Goal: Task Accomplishment & Management: Manage account settings

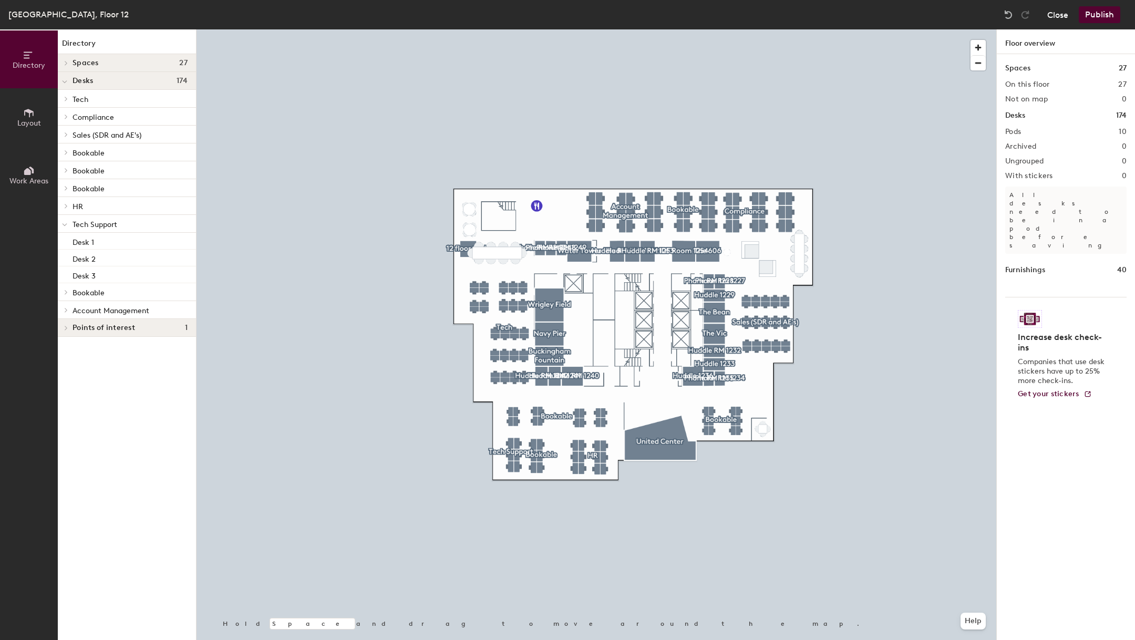
click at [1055, 16] on button "Close" at bounding box center [1058, 14] width 21 height 17
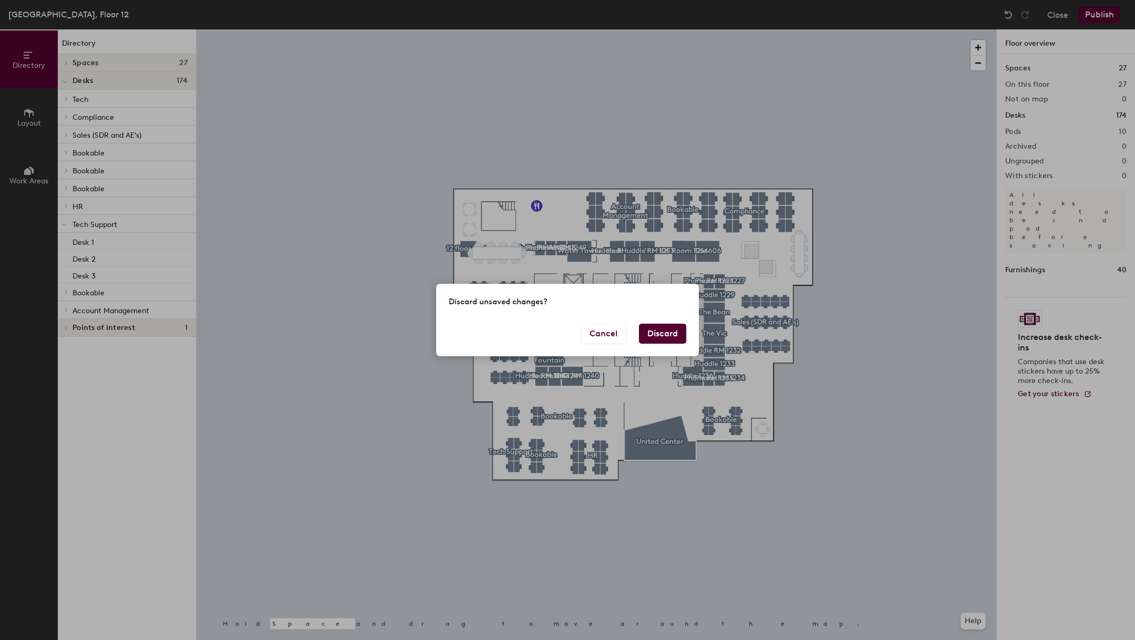
click at [667, 334] on button "Discard" at bounding box center [662, 334] width 47 height 20
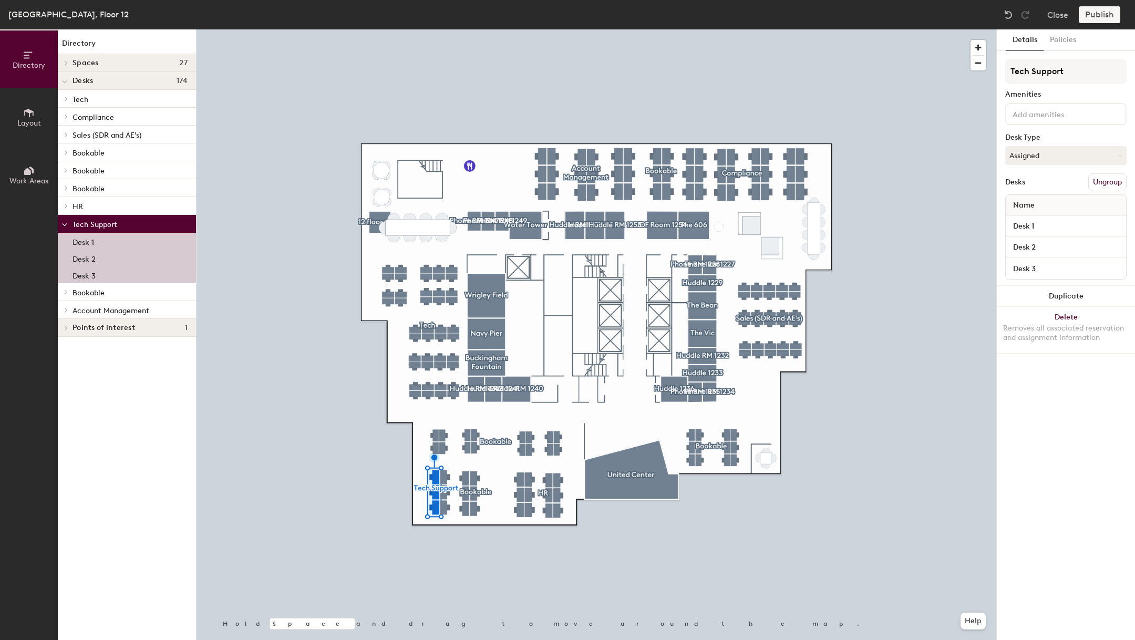
click at [1028, 204] on span "Name" at bounding box center [1024, 205] width 32 height 19
click at [1030, 220] on input "Desk 1" at bounding box center [1066, 226] width 116 height 15
click at [1041, 223] on input "Desk 1" at bounding box center [1066, 226] width 116 height 15
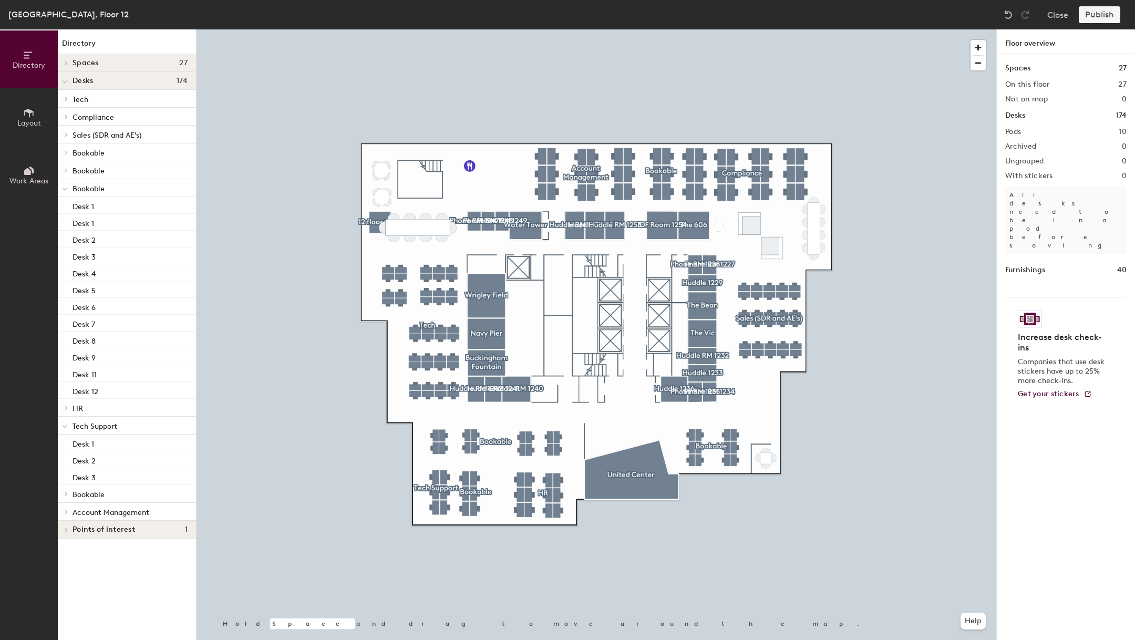
click at [1020, 115] on h1 "Desks" at bounding box center [1016, 116] width 20 height 12
click at [30, 113] on icon at bounding box center [29, 113] width 12 height 12
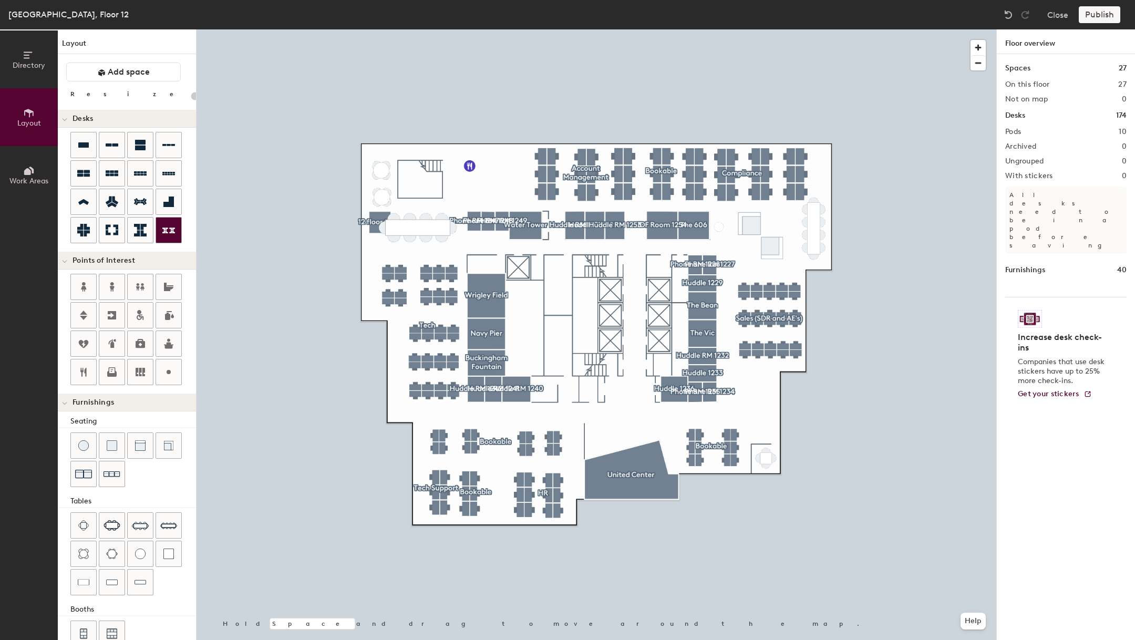
type input "120"
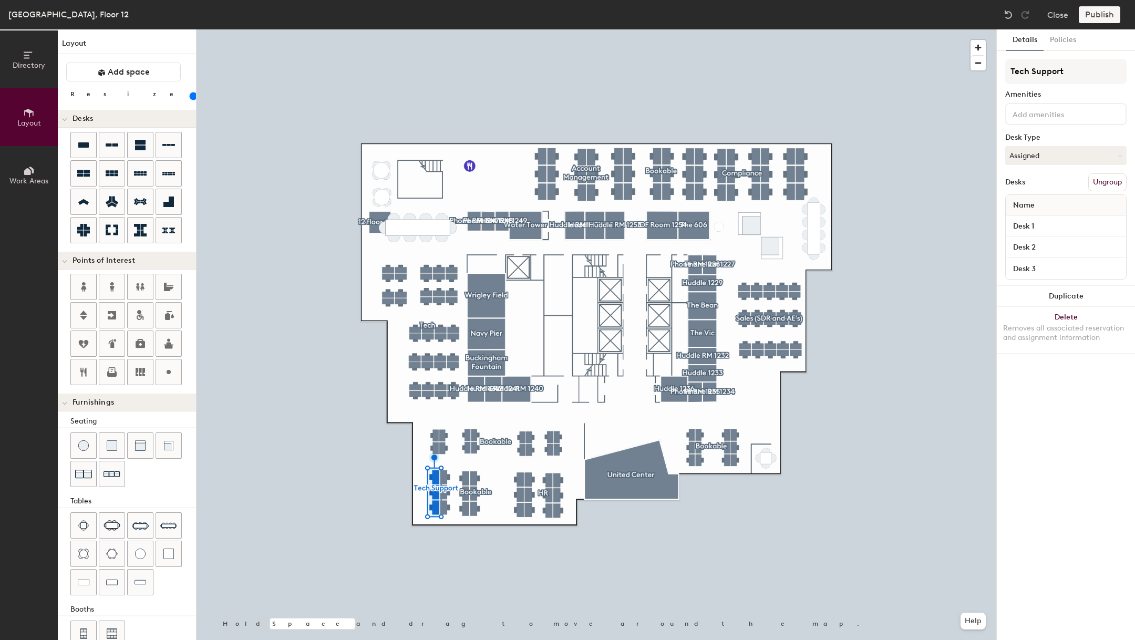
click at [1053, 212] on div "Name" at bounding box center [1066, 205] width 120 height 21
click at [1053, 225] on input "Desk 1" at bounding box center [1066, 226] width 116 height 15
click at [1052, 244] on input "Desk 2" at bounding box center [1066, 247] width 116 height 15
click at [1049, 271] on input "Desk 3" at bounding box center [1066, 268] width 116 height 15
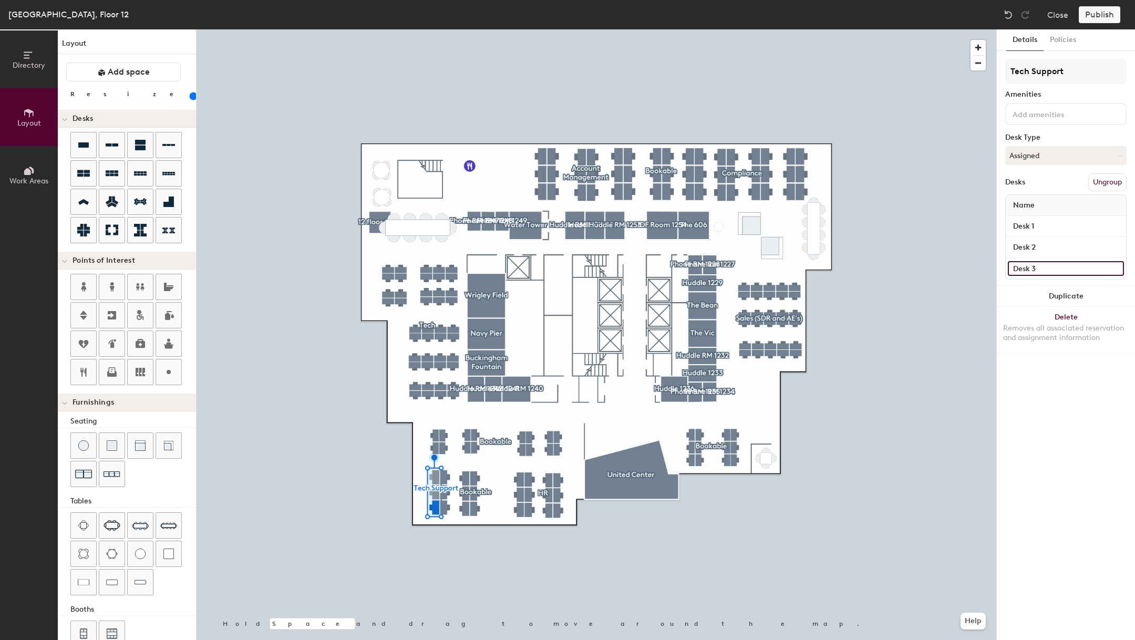
click at [1049, 271] on input "Desk 3" at bounding box center [1066, 268] width 116 height 15
type input "1211J"
click at [1088, 248] on input "Desk 2" at bounding box center [1066, 247] width 116 height 15
type input "1211I"
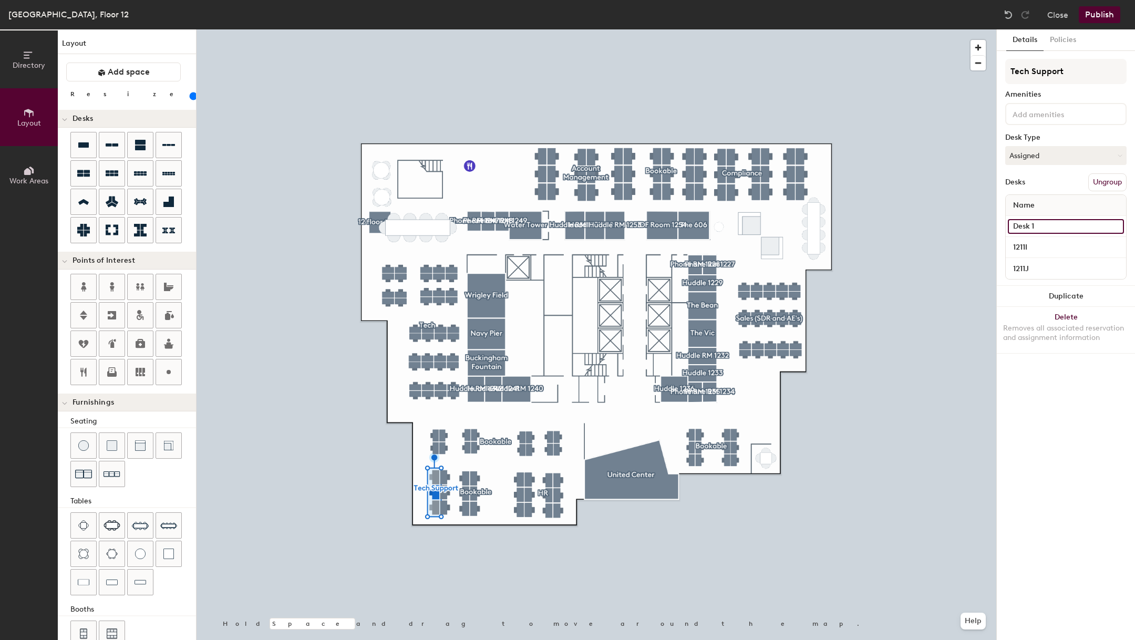
click at [1047, 230] on input "Desk 1" at bounding box center [1066, 226] width 116 height 15
type input "1211H"
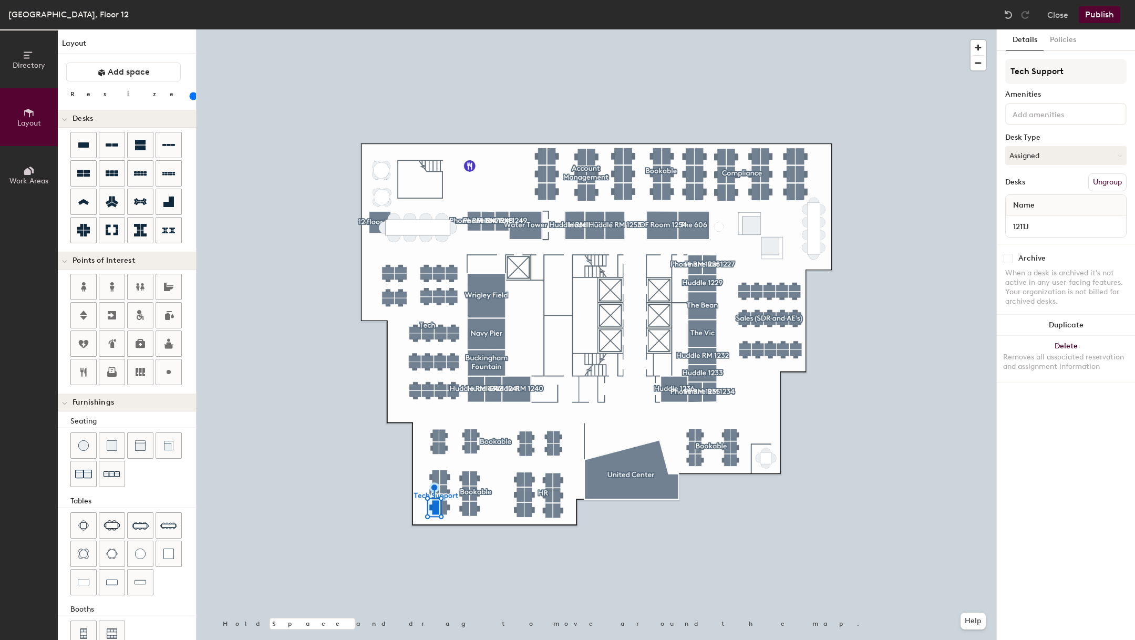
click at [1045, 201] on div "Name" at bounding box center [1066, 205] width 120 height 21
click at [1049, 223] on input "1211J" at bounding box center [1066, 226] width 116 height 15
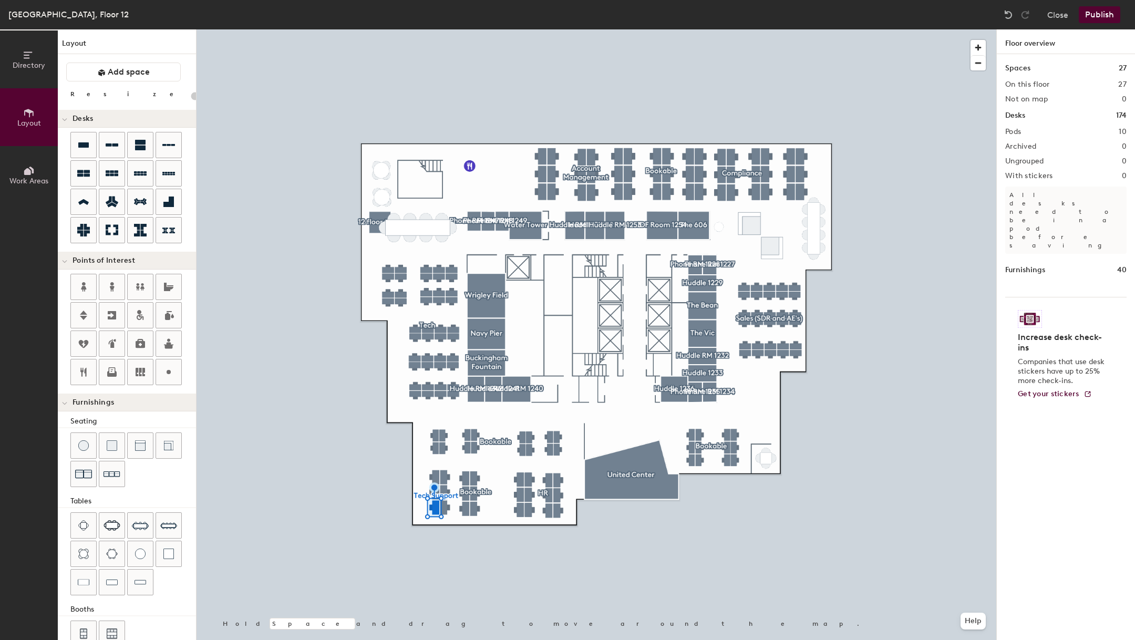
type input "120"
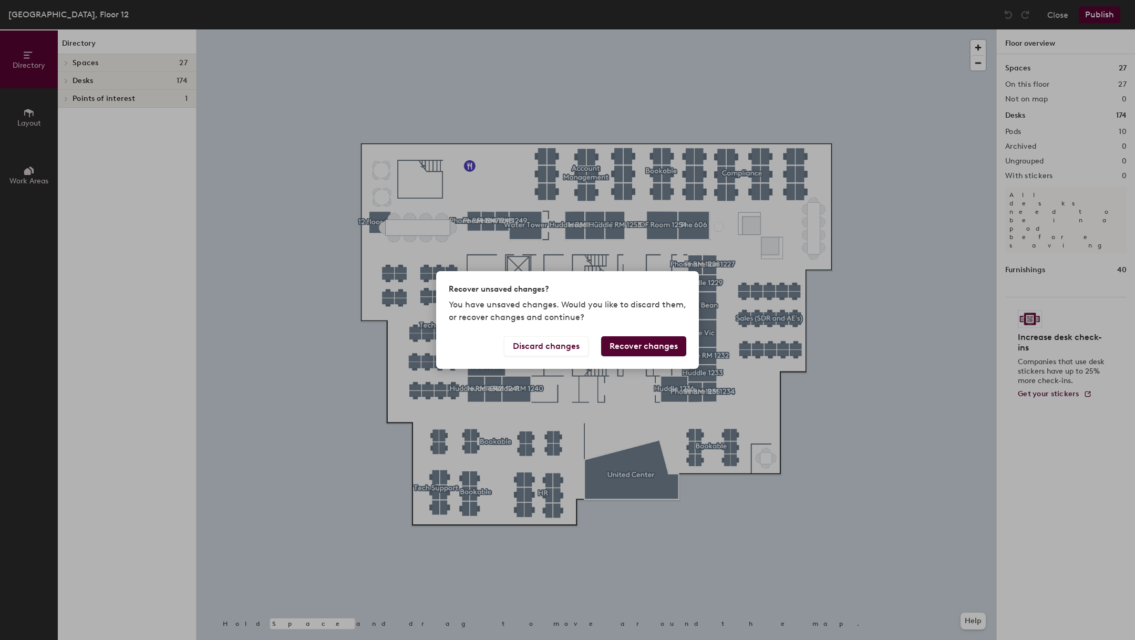
click at [640, 342] on button "Recover changes" at bounding box center [643, 346] width 85 height 20
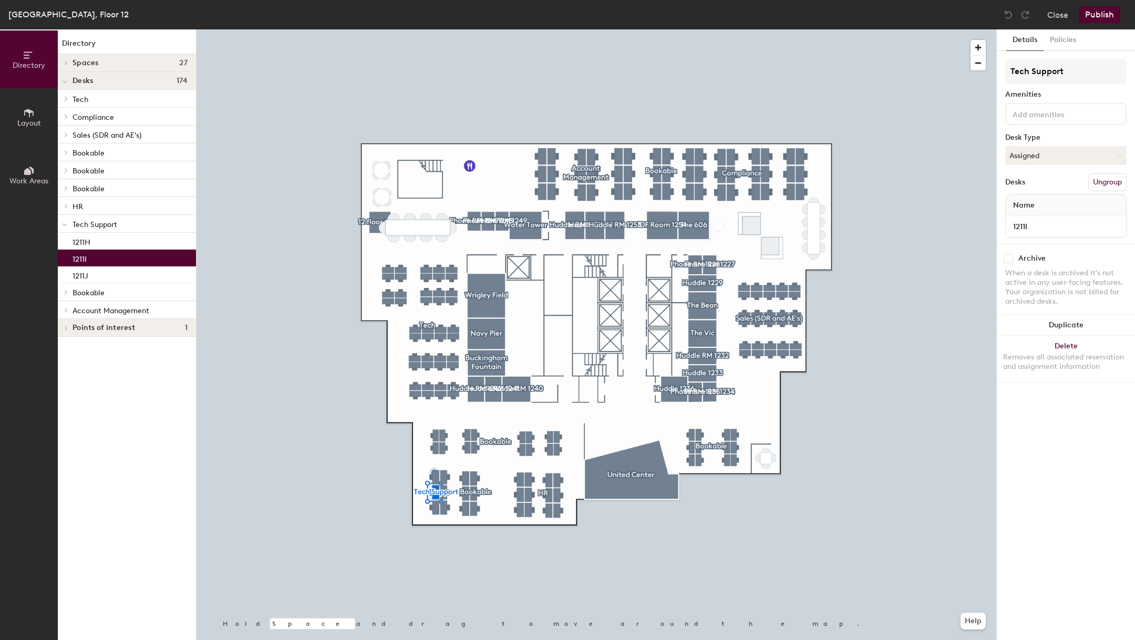
click at [115, 223] on span "Tech Support" at bounding box center [95, 224] width 45 height 9
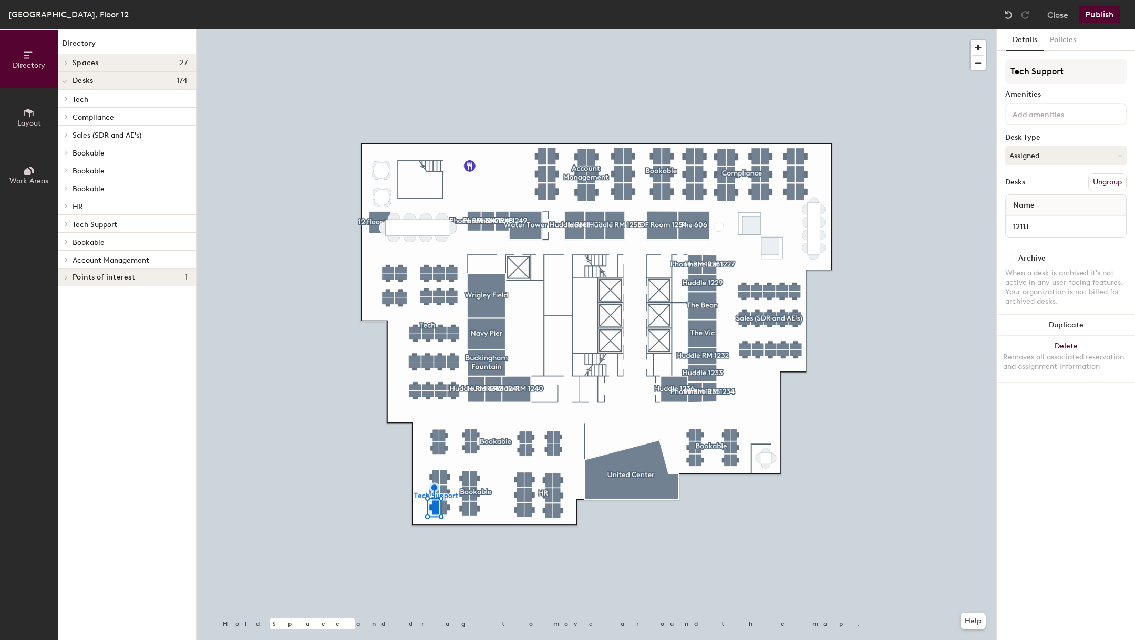
click at [1098, 21] on button "Publish" at bounding box center [1100, 14] width 42 height 17
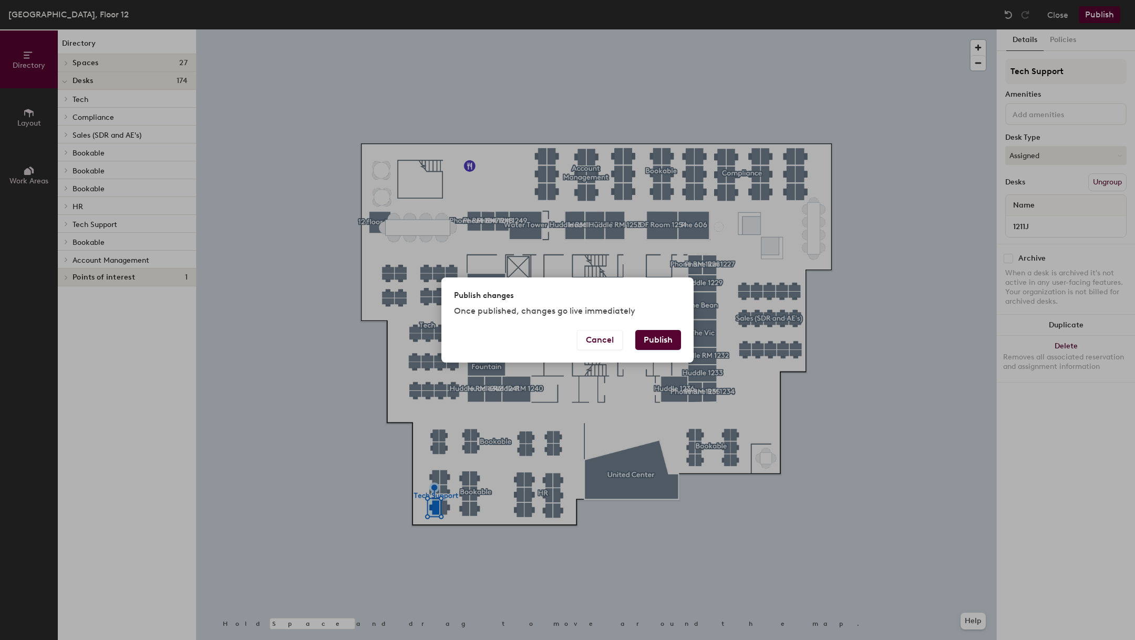
click at [665, 343] on button "Publish" at bounding box center [658, 340] width 46 height 20
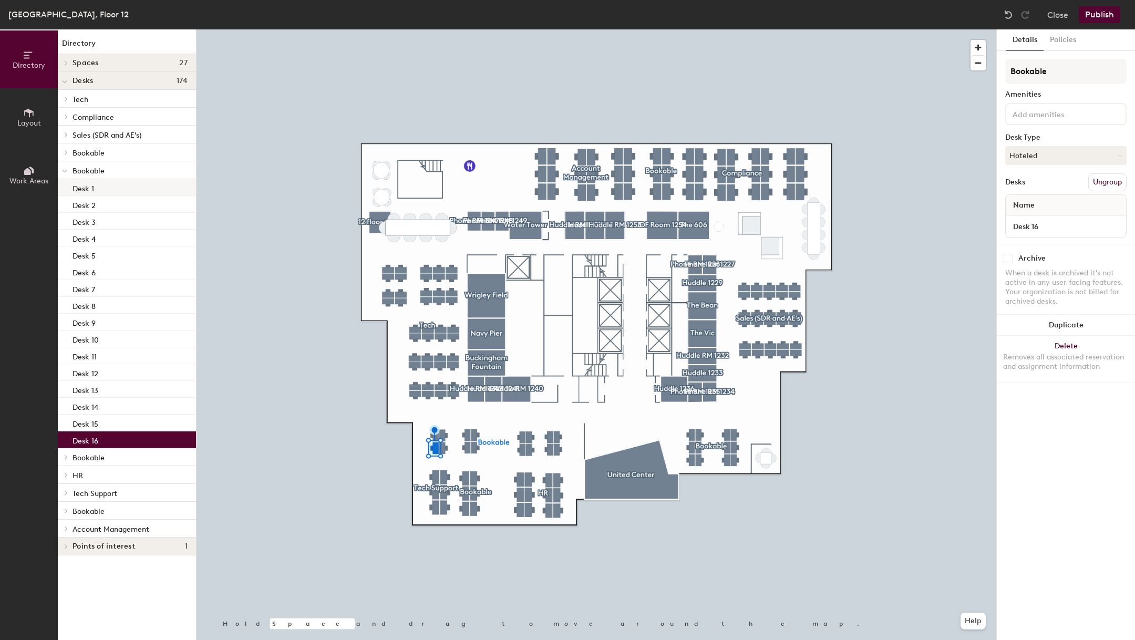
click at [114, 189] on div "Desk 1" at bounding box center [127, 187] width 138 height 17
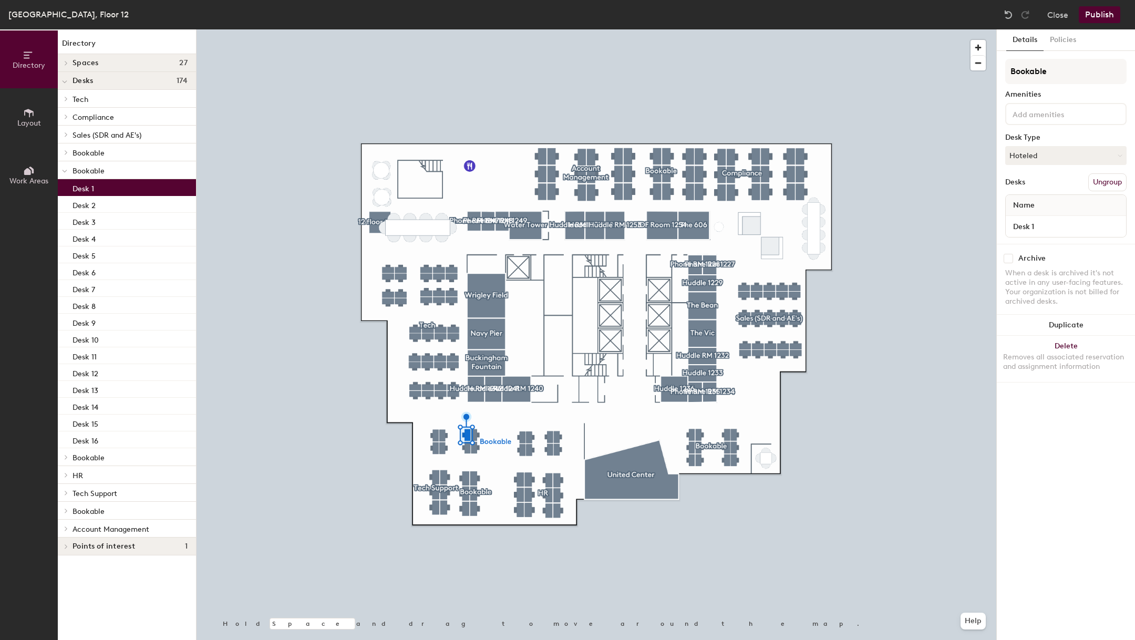
click at [114, 189] on div "Desk 1" at bounding box center [127, 187] width 138 height 17
click at [1043, 223] on input "Desk 1" at bounding box center [1066, 226] width 116 height 15
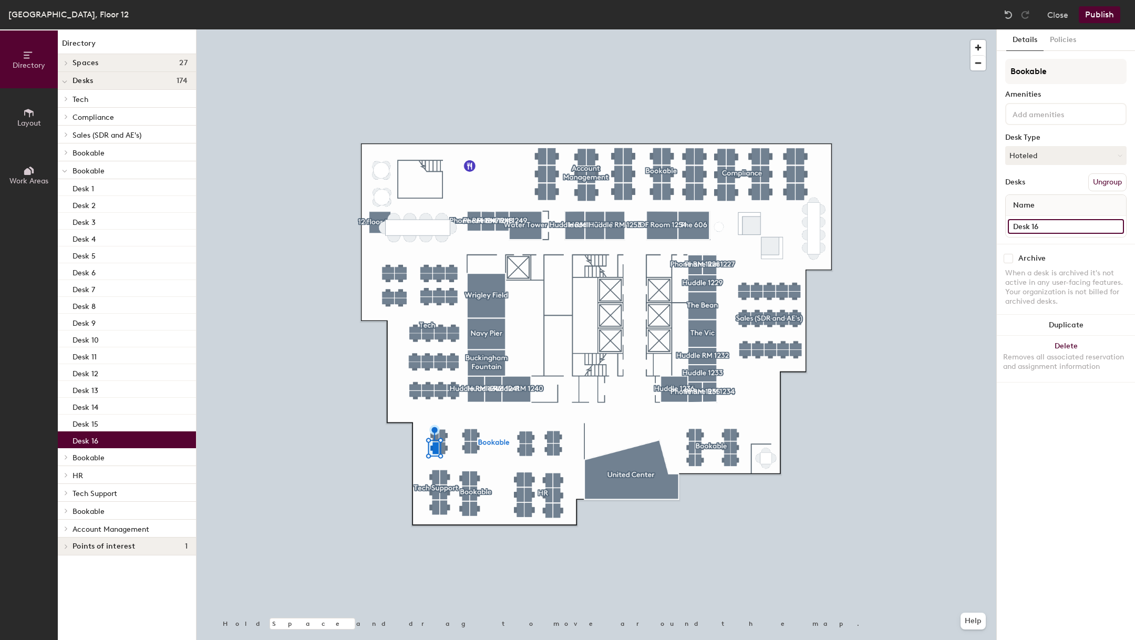
click at [1042, 225] on input "Desk 16" at bounding box center [1066, 226] width 116 height 15
type input "1211G"
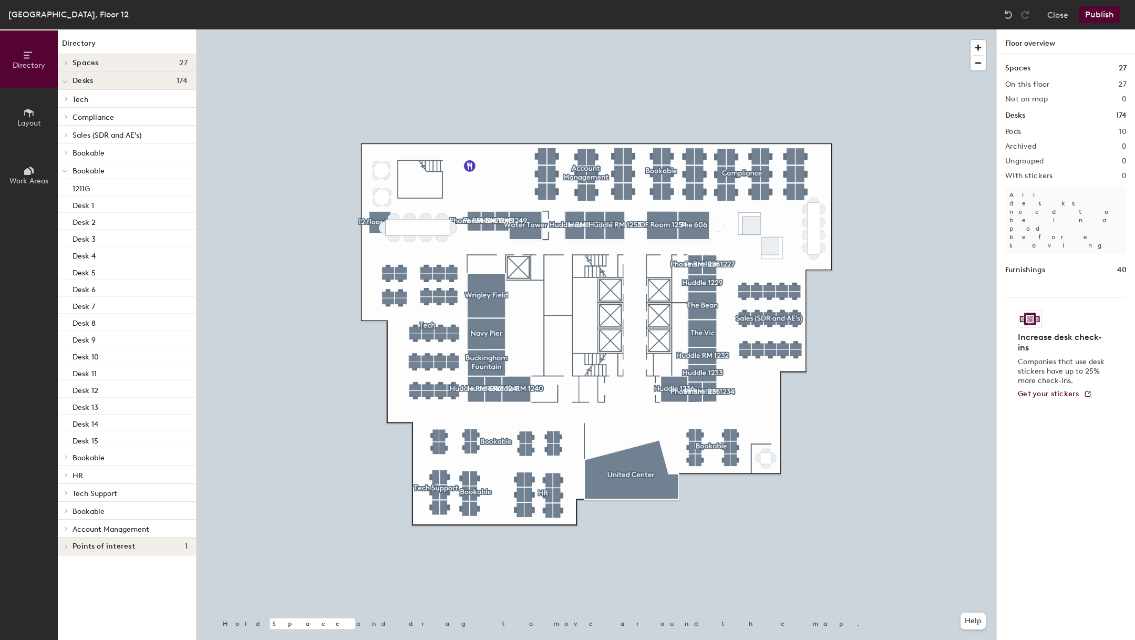
click at [1105, 14] on button "Publish" at bounding box center [1100, 14] width 42 height 17
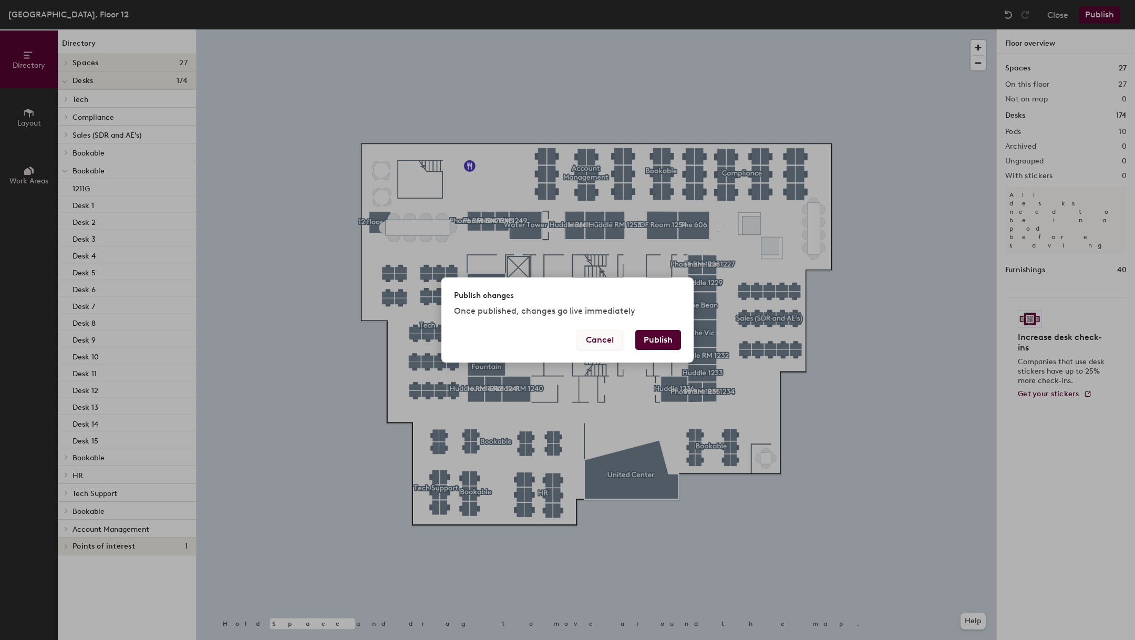
click at [594, 348] on button "Cancel" at bounding box center [600, 340] width 46 height 20
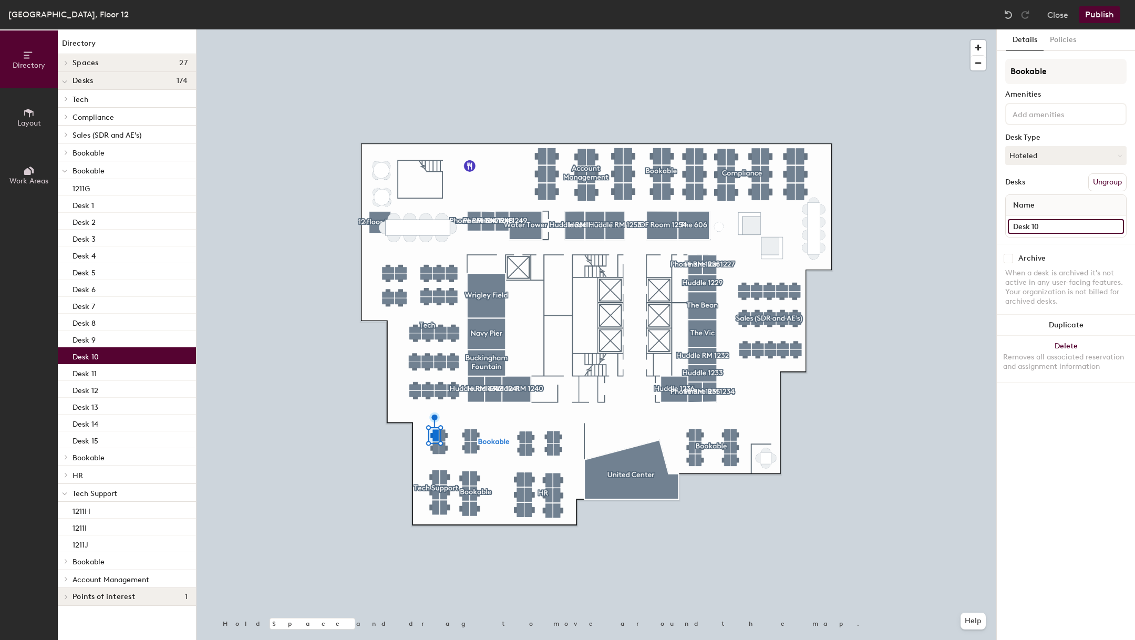
click at [1057, 227] on input "Desk 10" at bounding box center [1066, 226] width 116 height 15
type input "1211F"
click at [1048, 228] on input "Desk 6" at bounding box center [1066, 226] width 116 height 15
type input "1211A"
click at [1057, 220] on input "Desk 7" at bounding box center [1066, 226] width 116 height 15
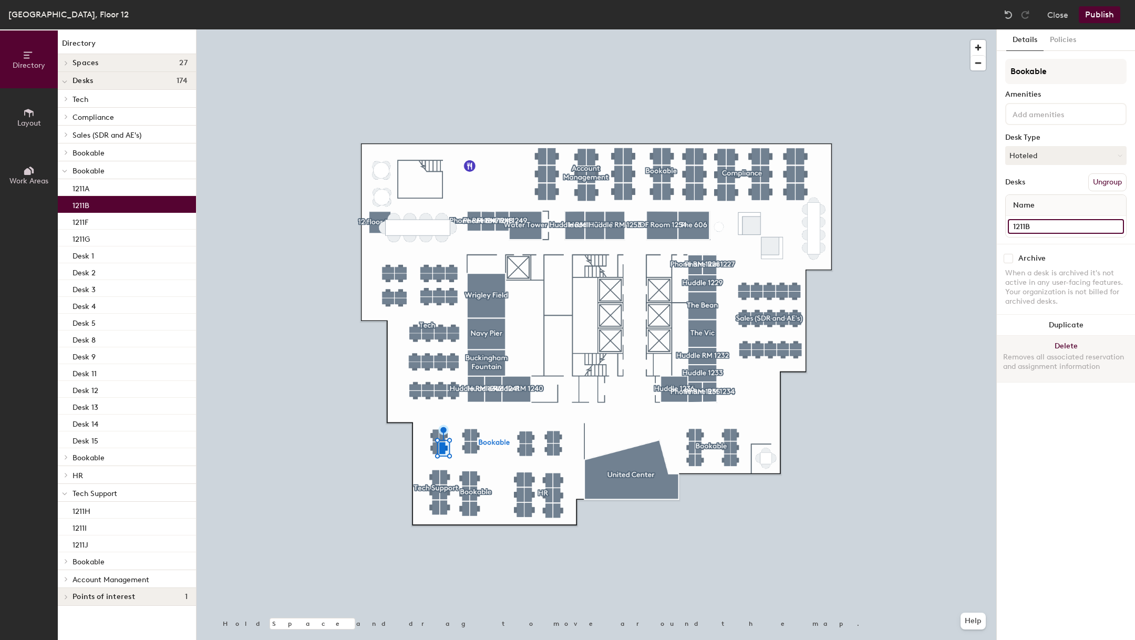
type input "1211B"
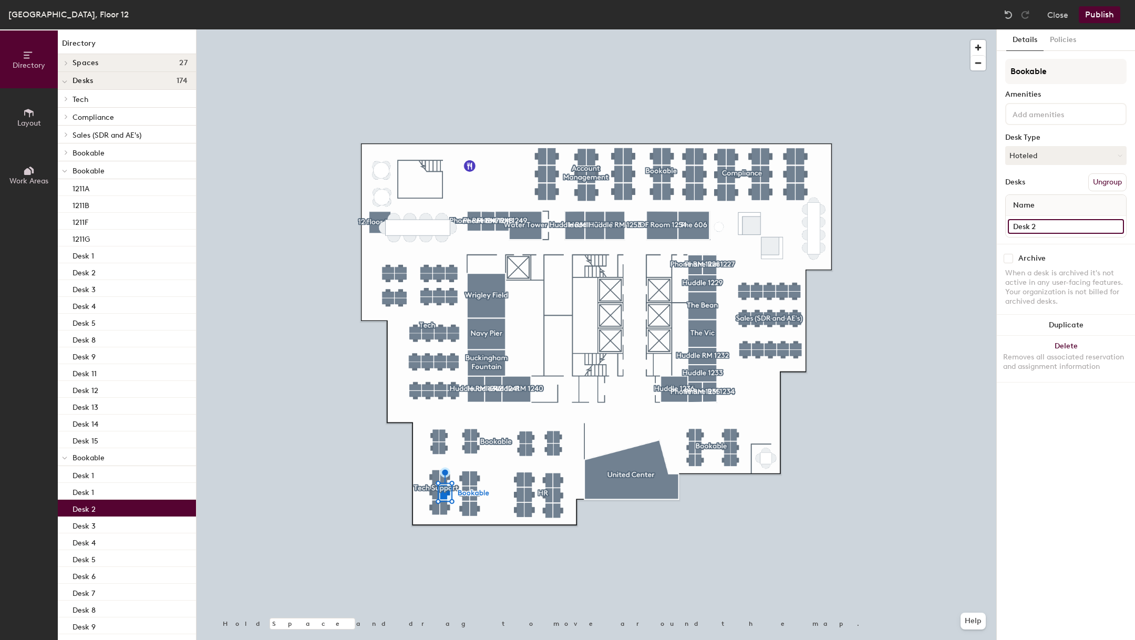
click at [1035, 222] on input "Desk 2" at bounding box center [1066, 226] width 116 height 15
type input "1211D"
click at [1053, 224] on input "Desk 3" at bounding box center [1066, 226] width 116 height 15
type input "1211E"
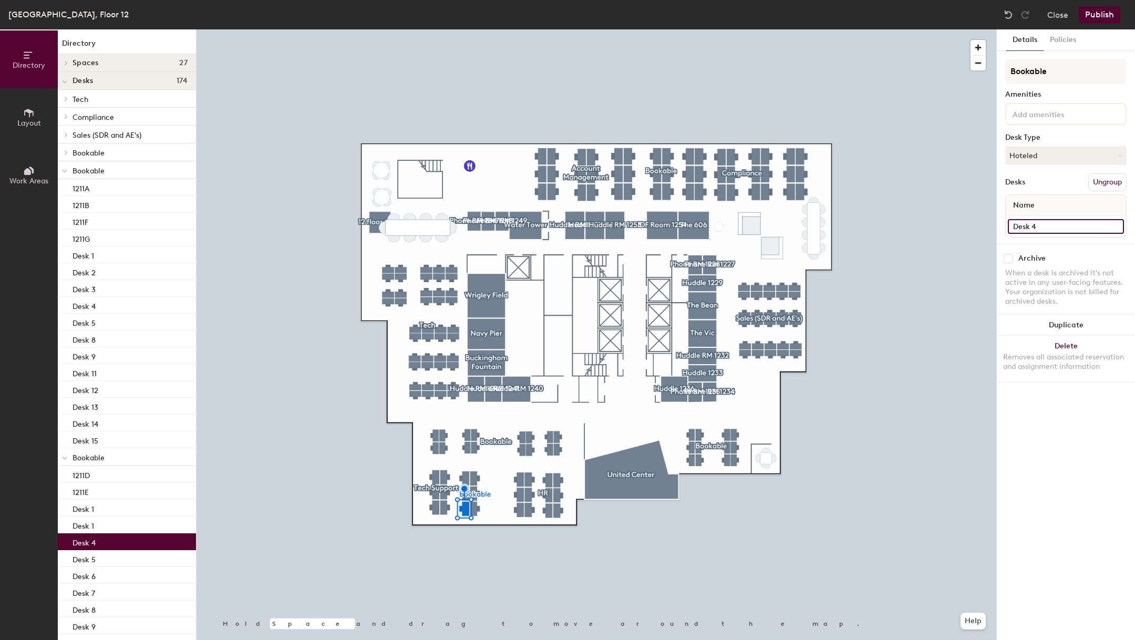
click at [1089, 225] on input "Desk 4" at bounding box center [1066, 226] width 116 height 15
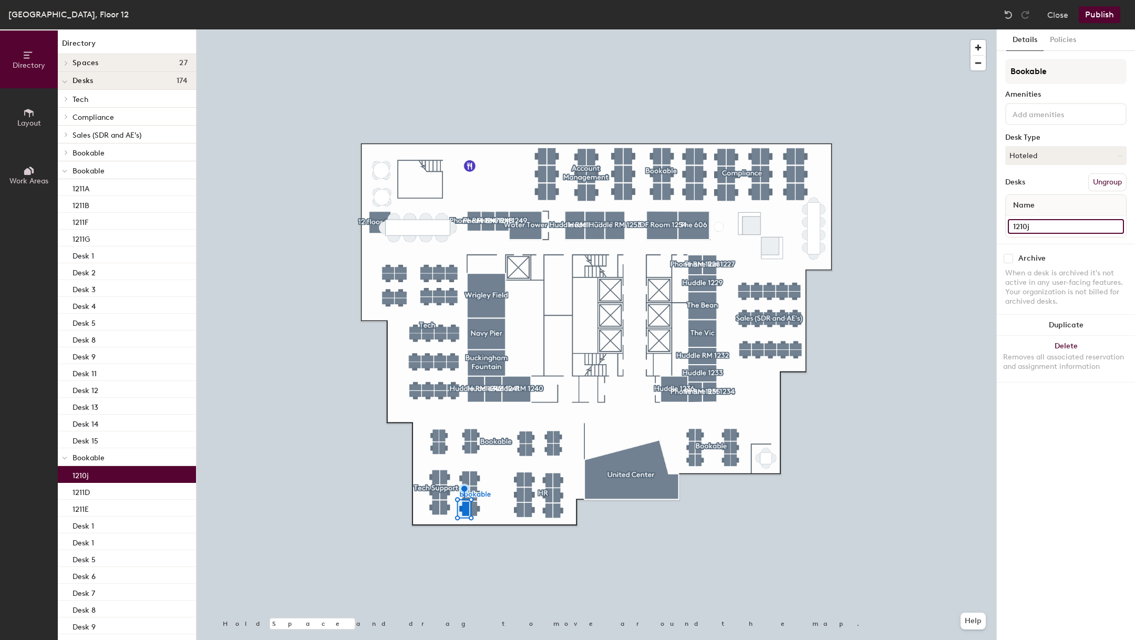
type input "1210j"
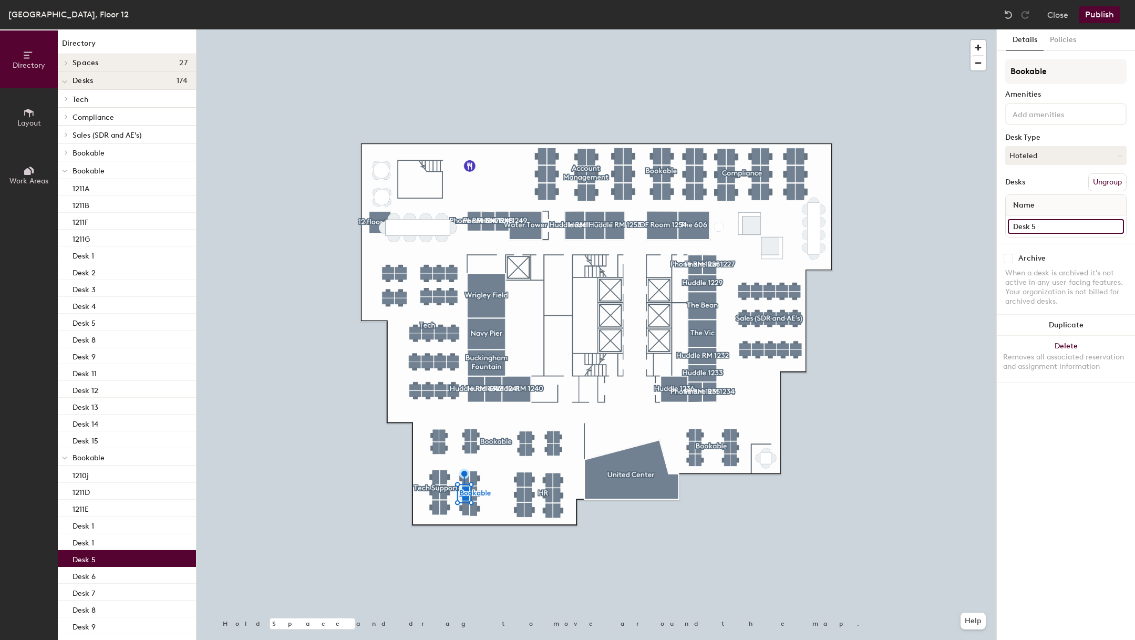
click at [1060, 229] on input "Desk 5" at bounding box center [1066, 226] width 116 height 15
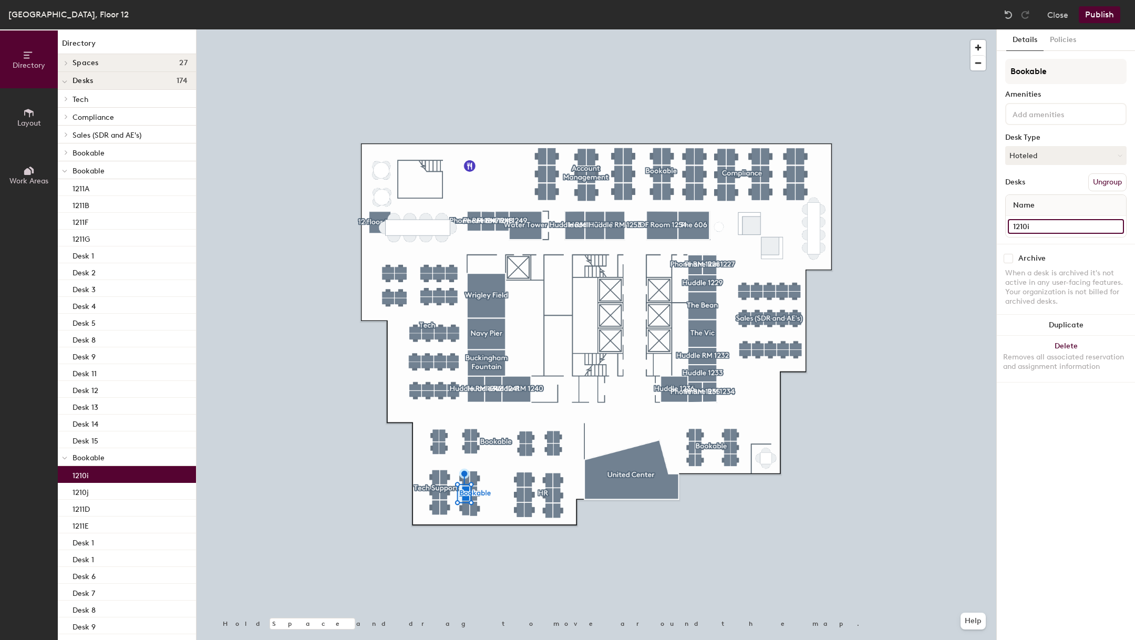
type input "1210i"
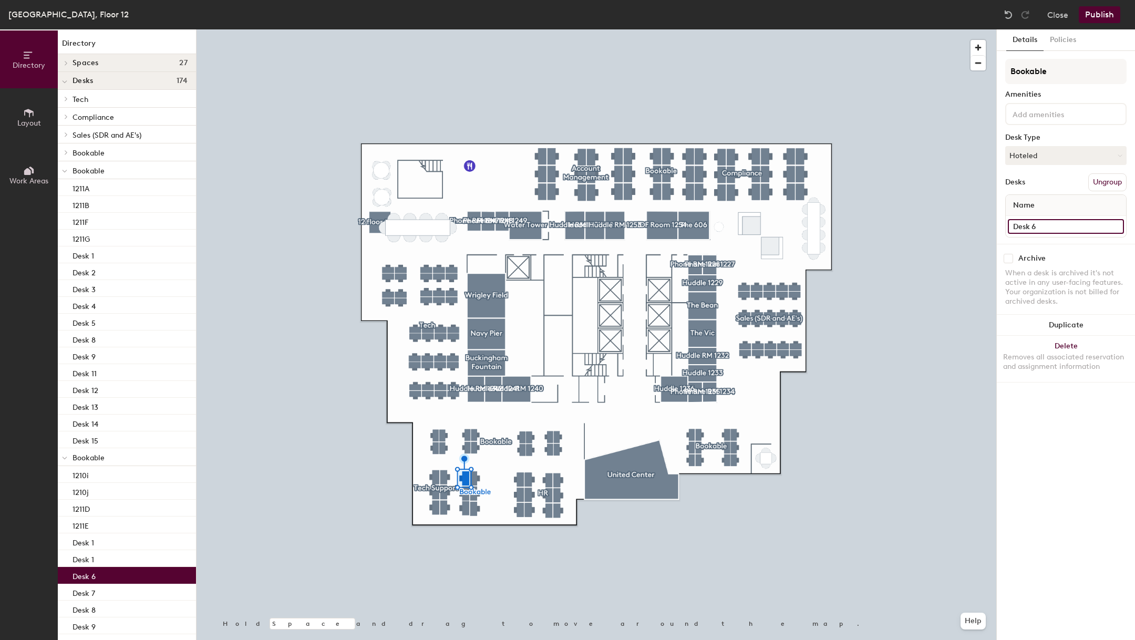
click at [1060, 223] on input "Desk 6" at bounding box center [1066, 226] width 116 height 15
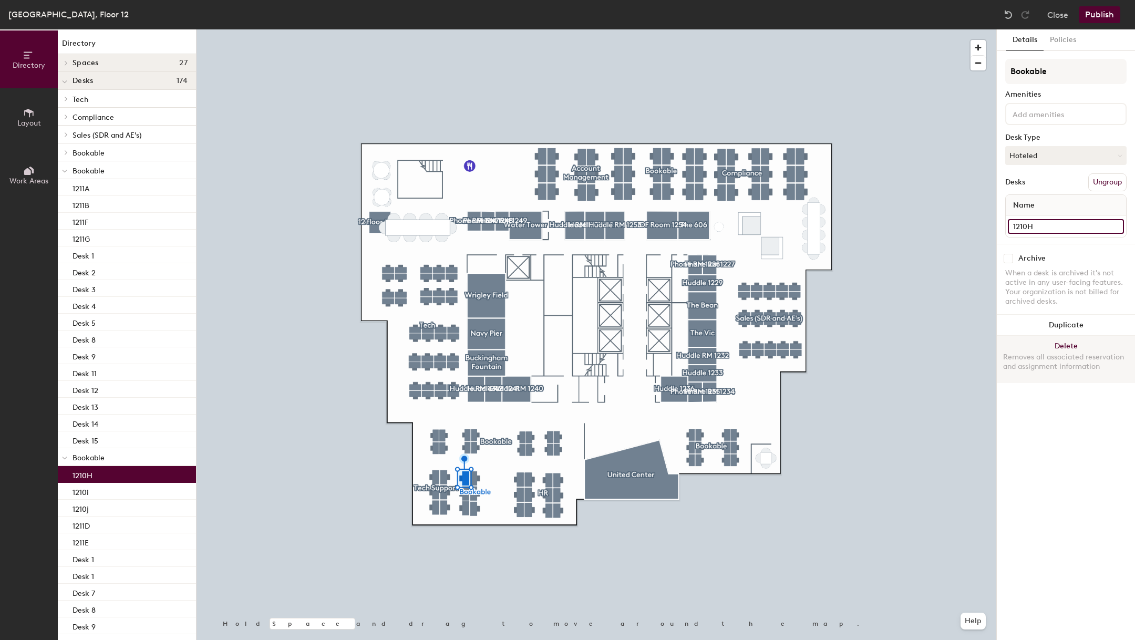
type input "1210H"
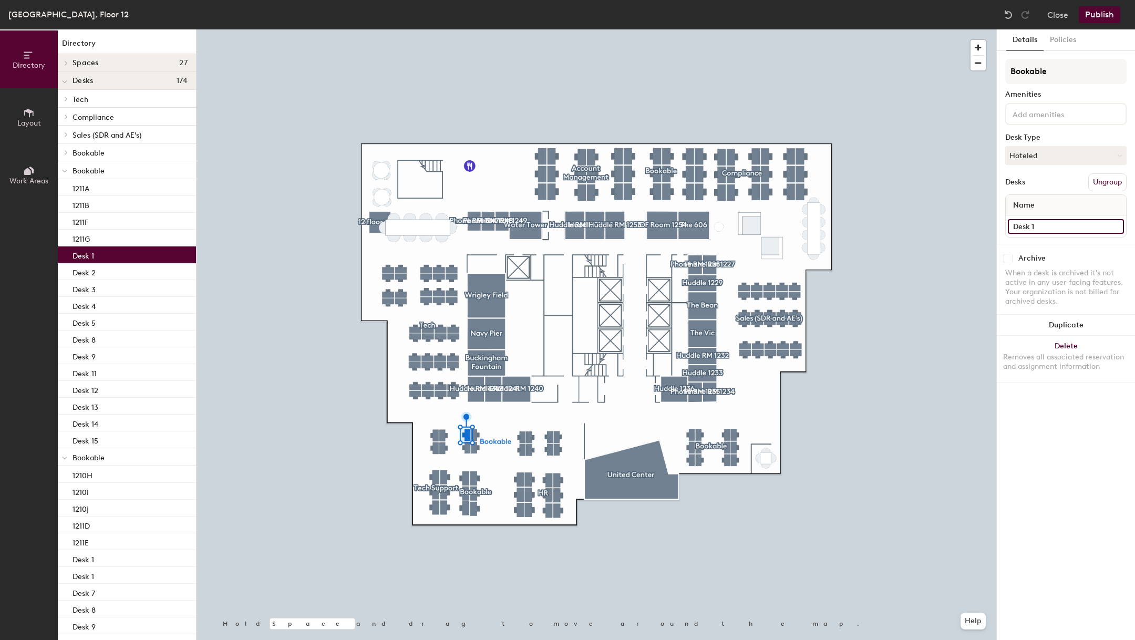
click at [1041, 228] on input "Desk 1" at bounding box center [1066, 226] width 116 height 15
type input "1210F"
click at [1078, 224] on input "Desk 9" at bounding box center [1066, 226] width 116 height 15
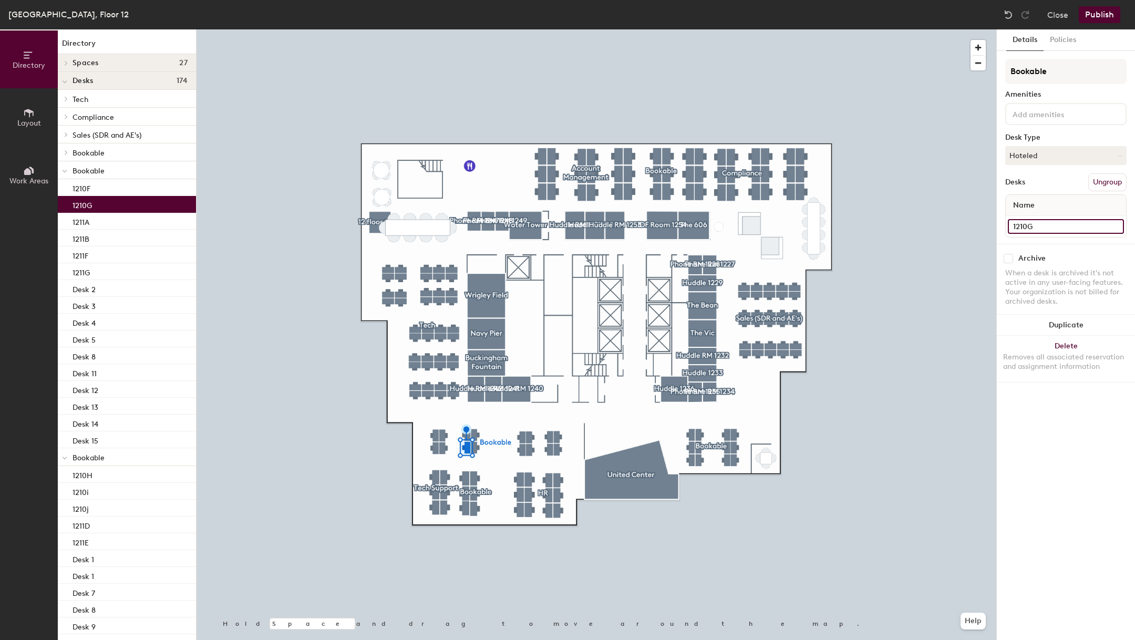
type input "1210G"
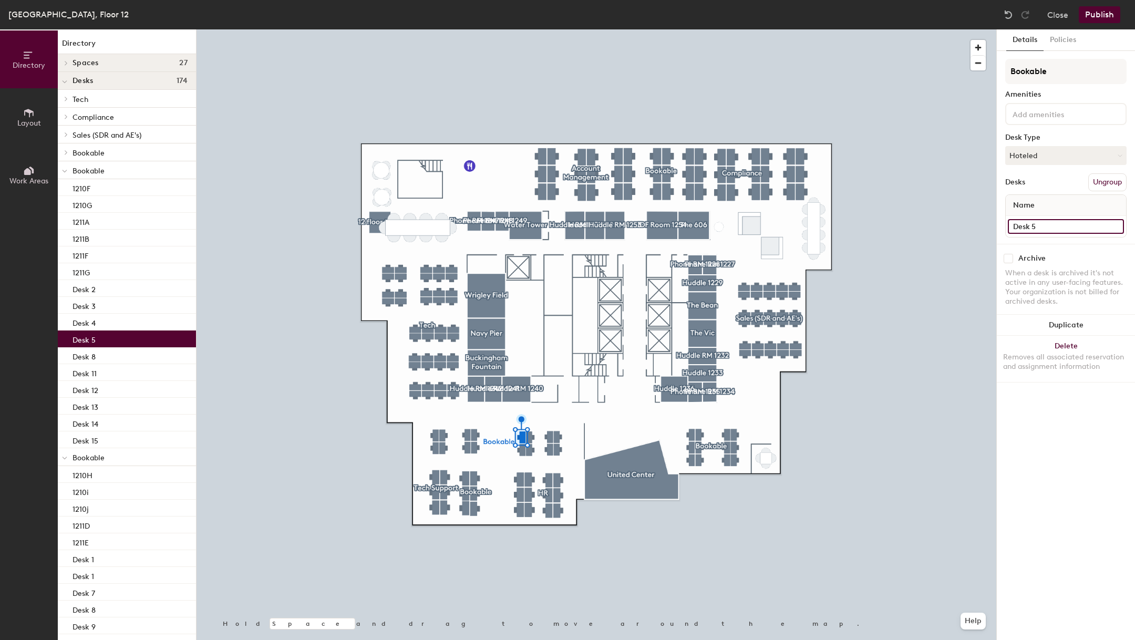
click at [1051, 220] on input "Desk 5" at bounding box center [1066, 226] width 116 height 15
type input "1210A"
click at [1048, 223] on input "Desk 4" at bounding box center [1066, 226] width 116 height 15
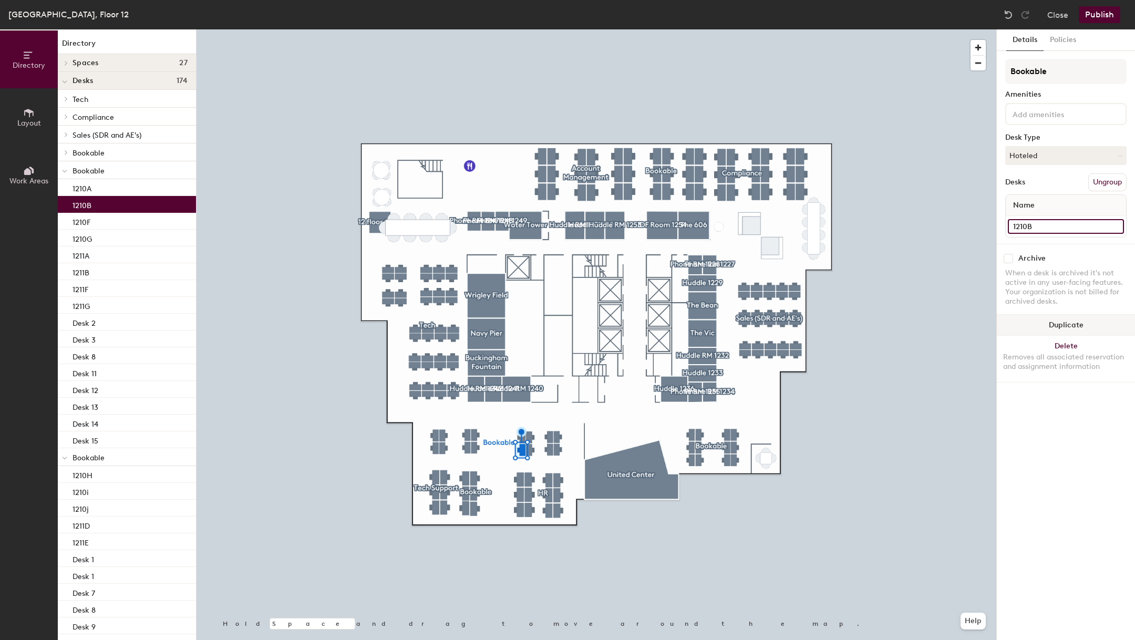
type input "1210B"
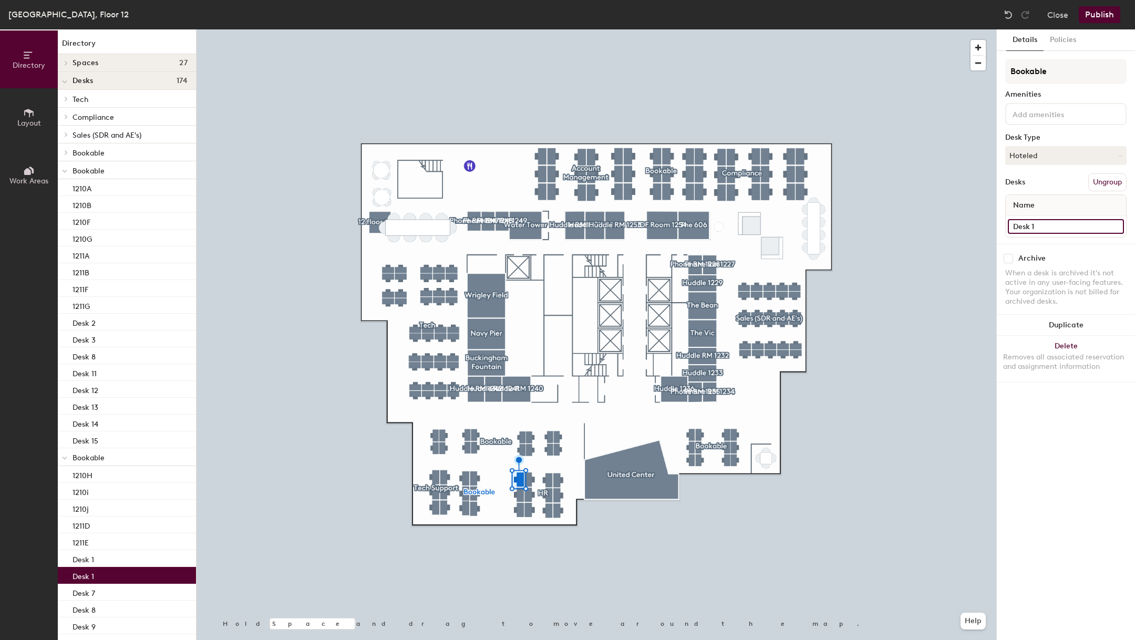
click at [1051, 226] on input "Desk 1" at bounding box center [1066, 226] width 116 height 15
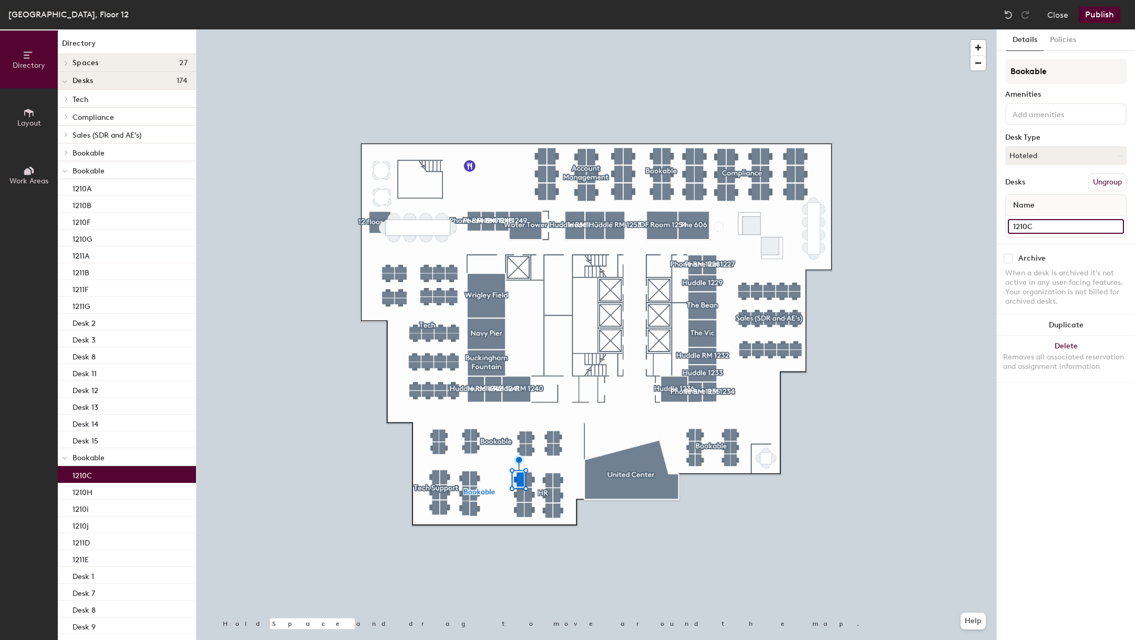
type input "1210C"
click at [1061, 229] on input "Desk 12" at bounding box center [1066, 226] width 116 height 15
type input "1210D"
click at [1037, 221] on input "Desk 11" at bounding box center [1066, 226] width 116 height 15
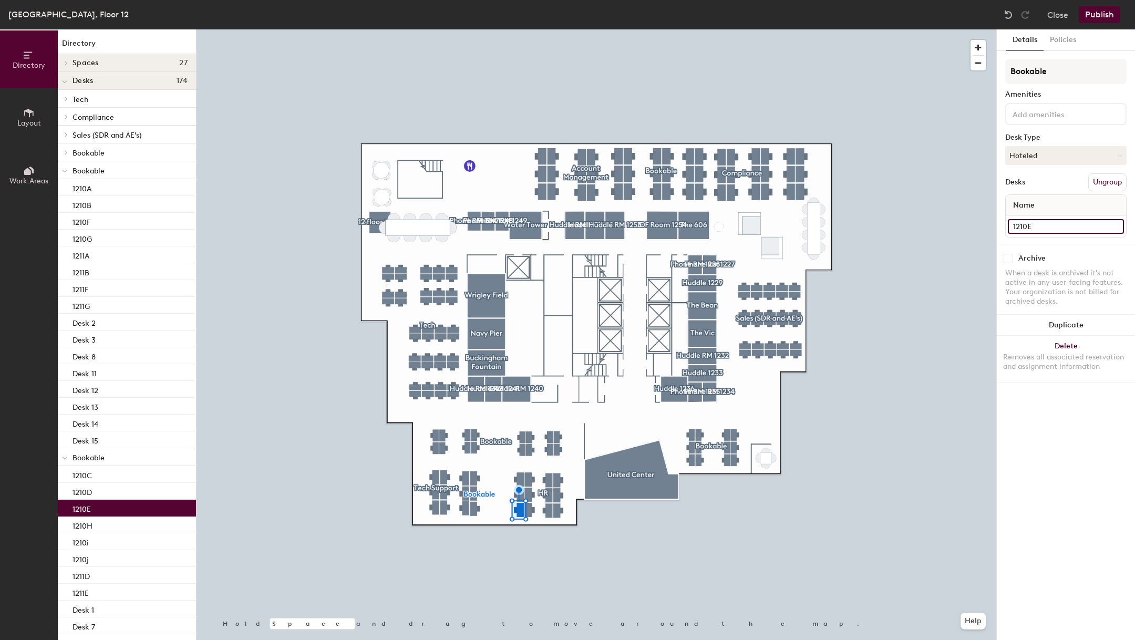
type input "1210E"
click at [1036, 220] on input "Desk 9" at bounding box center [1066, 226] width 116 height 15
type input "1210E"
click at [1059, 225] on input "Desk 8" at bounding box center [1066, 226] width 116 height 15
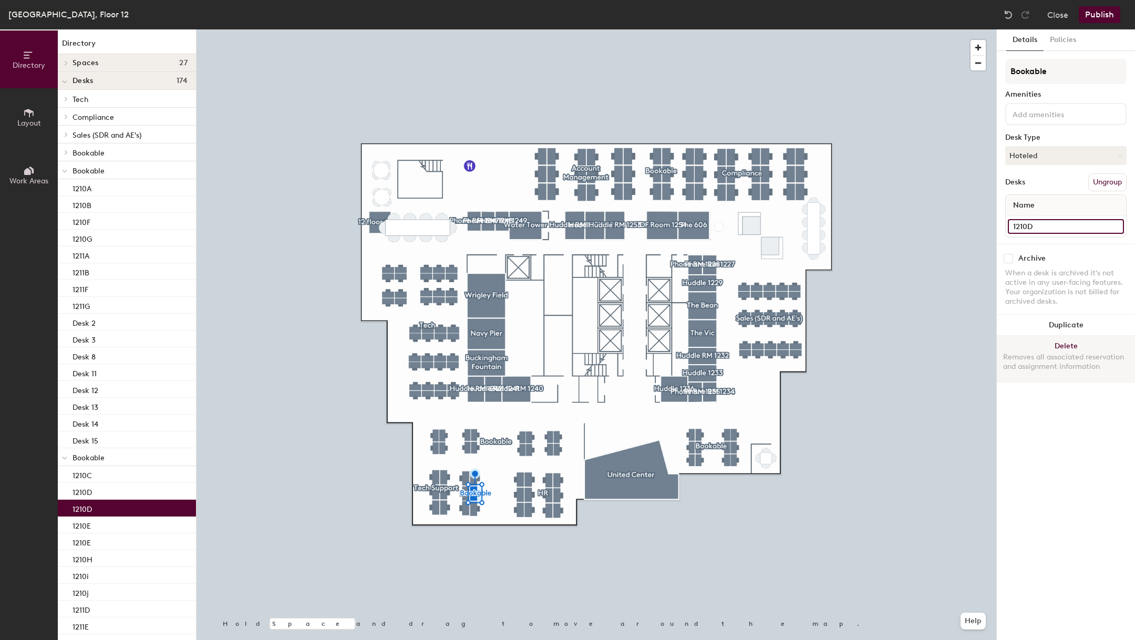
type input "1210D"
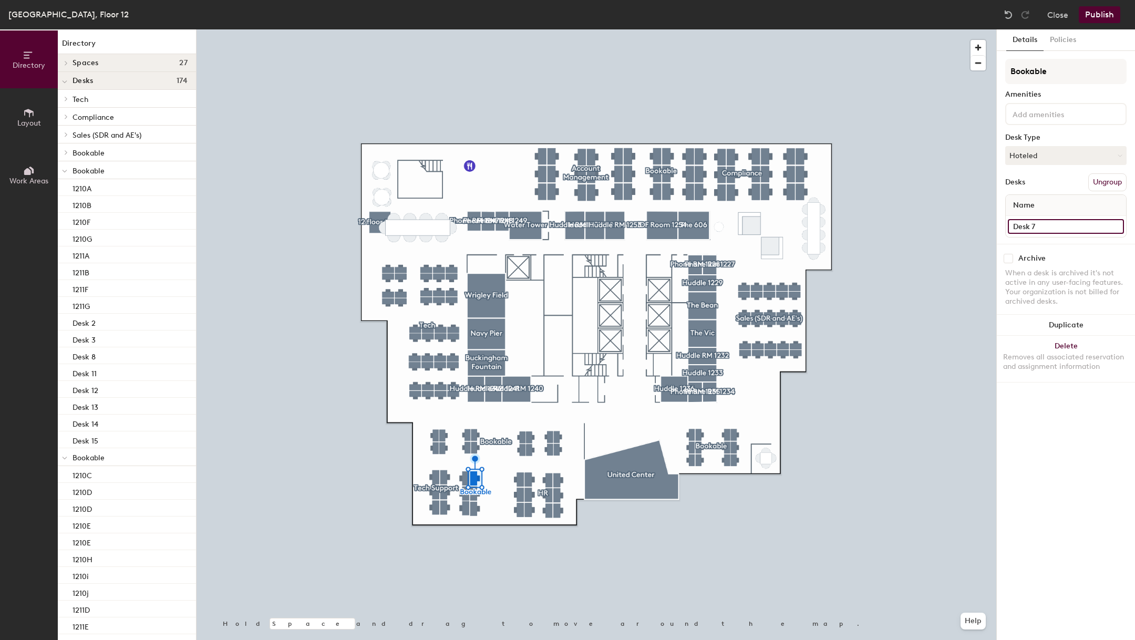
click at [1058, 228] on input "Desk 7" at bounding box center [1066, 226] width 116 height 15
type input "1210C"
click at [1059, 228] on input "Desk 3" at bounding box center [1066, 226] width 116 height 15
type input "1210B"
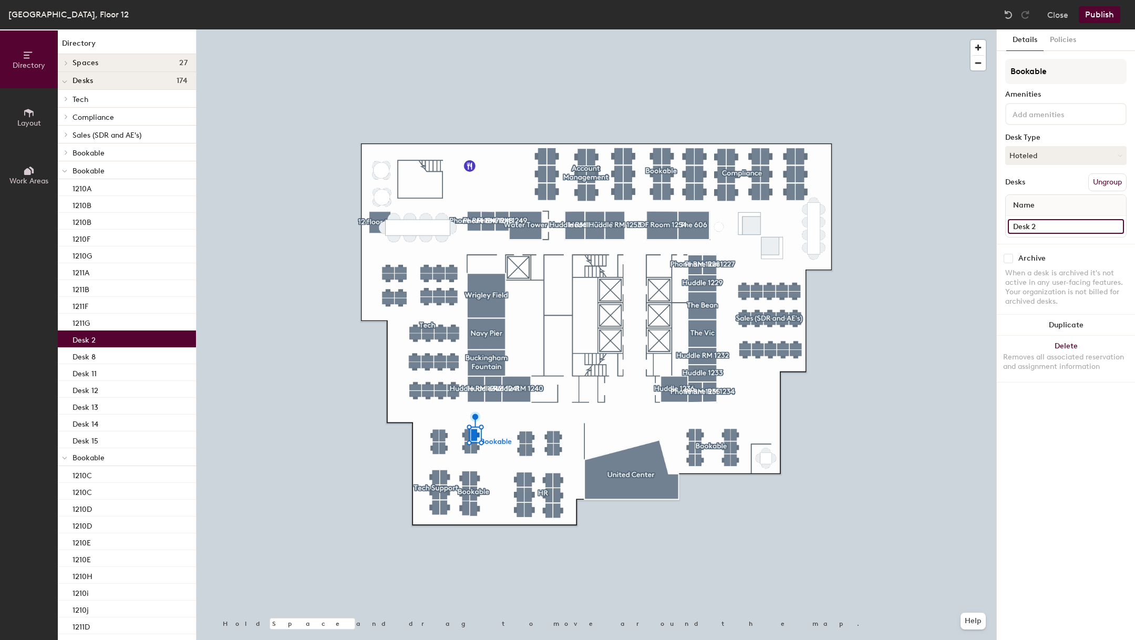
click at [1058, 219] on input "Desk 2" at bounding box center [1066, 226] width 116 height 15
type input "1210A"
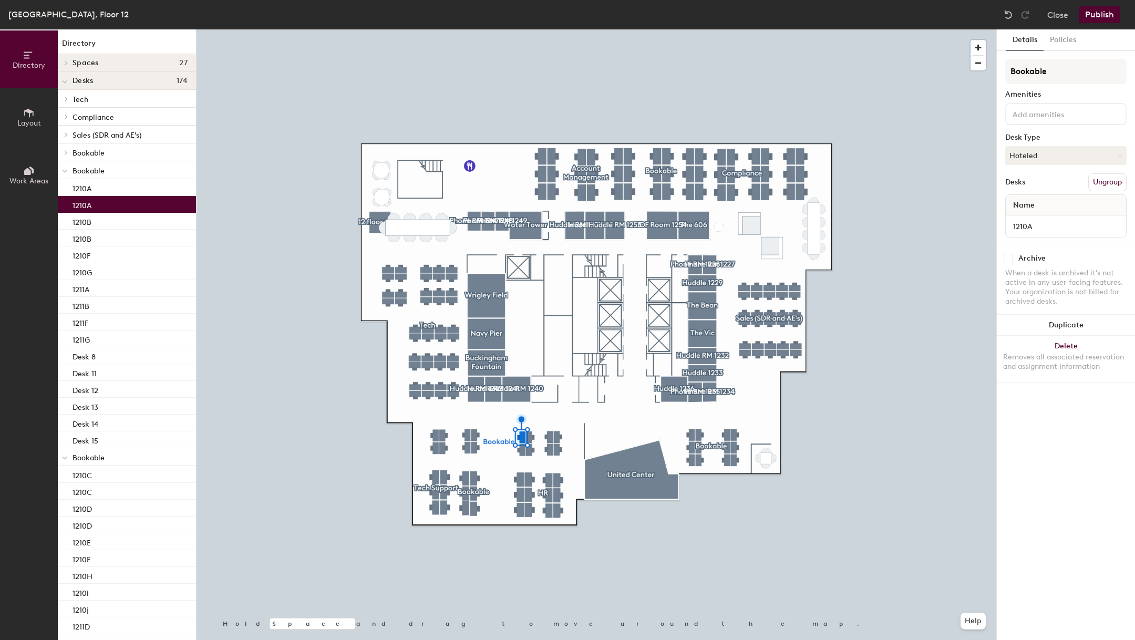
click at [1072, 233] on div "1210A" at bounding box center [1066, 226] width 120 height 21
click at [1059, 224] on input "1210A" at bounding box center [1066, 226] width 116 height 15
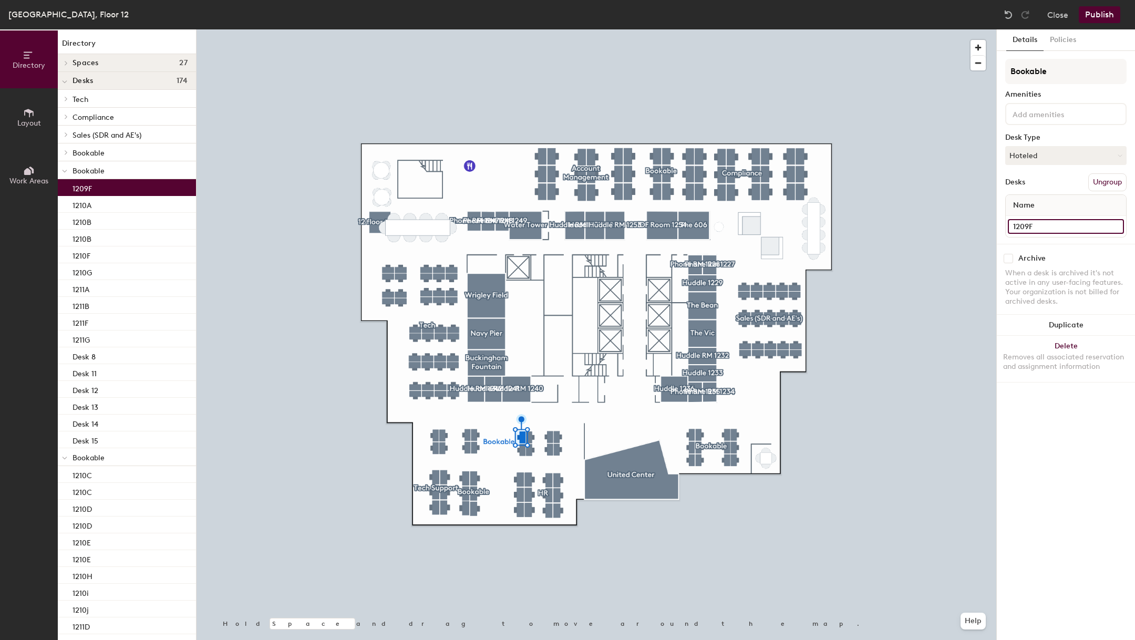
type input "1209F"
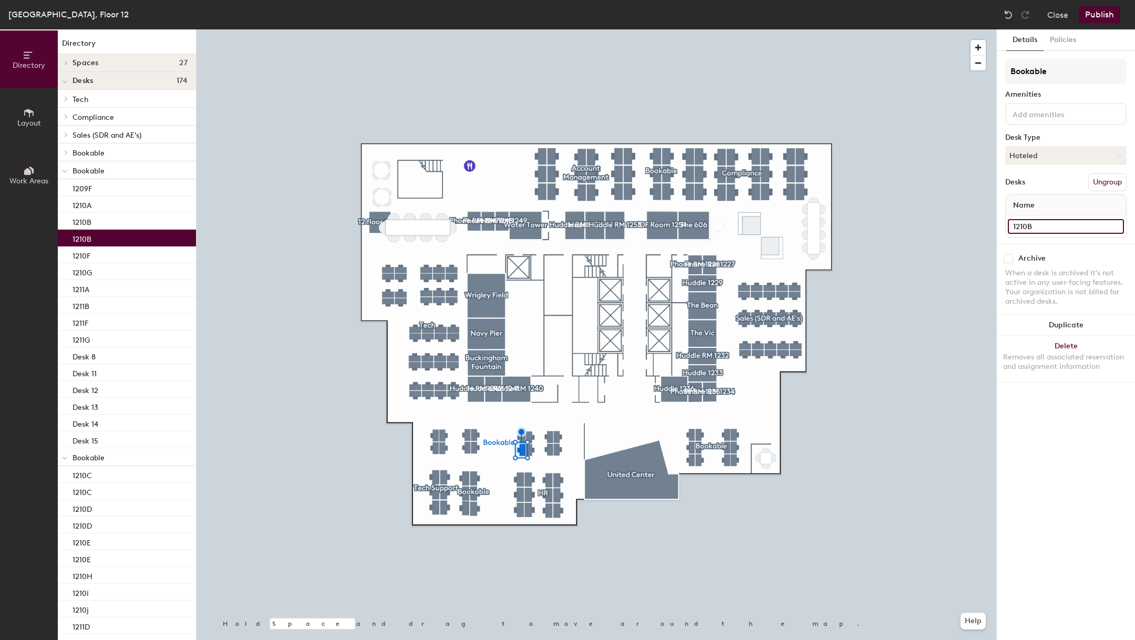
click at [1073, 230] on input "1210B" at bounding box center [1066, 226] width 116 height 15
type input "1209G"
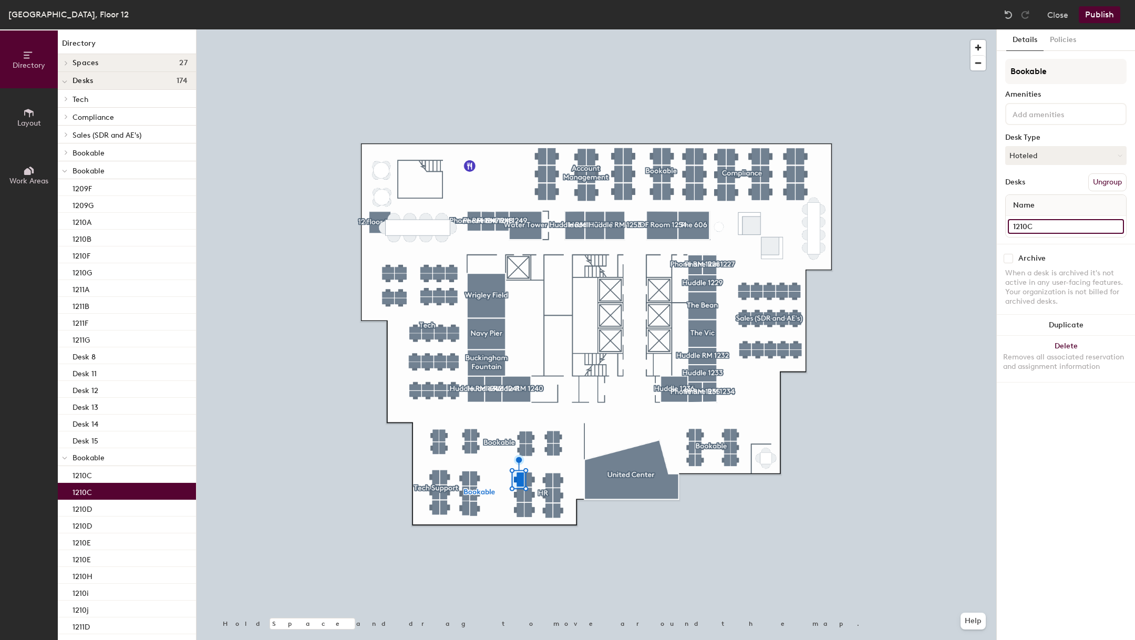
click at [1075, 230] on input "1210C" at bounding box center [1066, 226] width 116 height 15
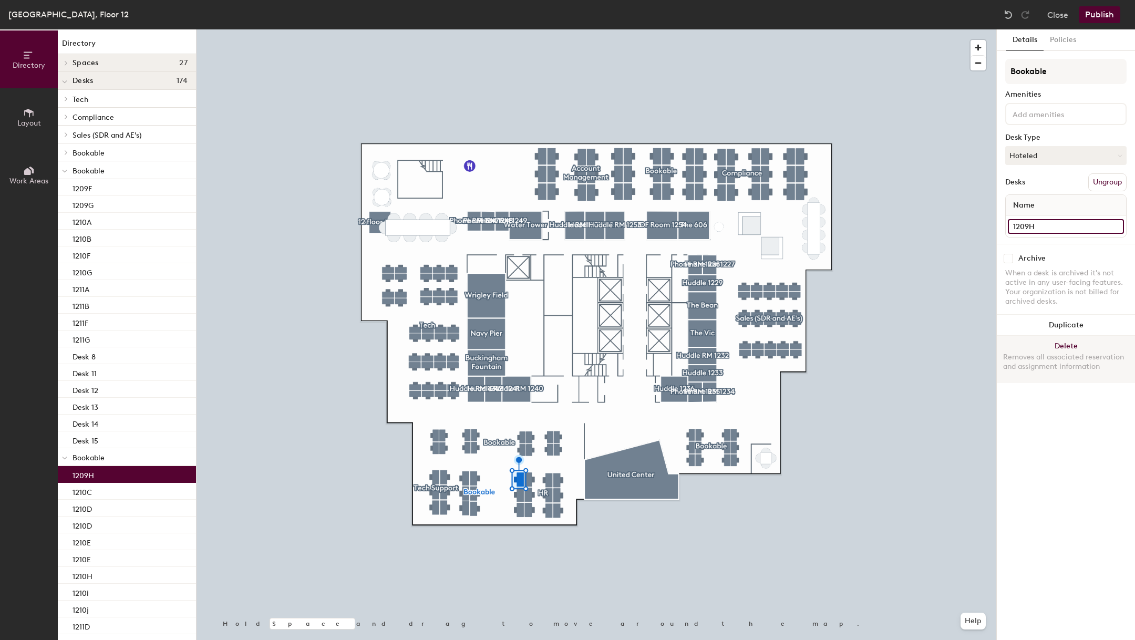
type input "1209H"
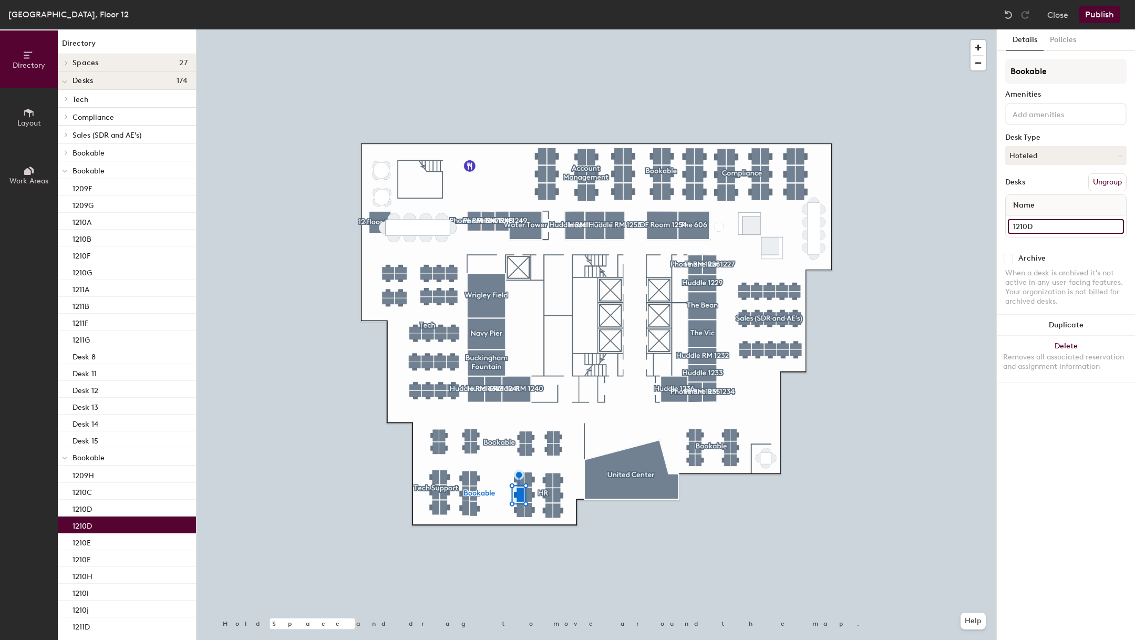
click at [1037, 219] on input "1210D" at bounding box center [1066, 226] width 116 height 15
type input "1209I"
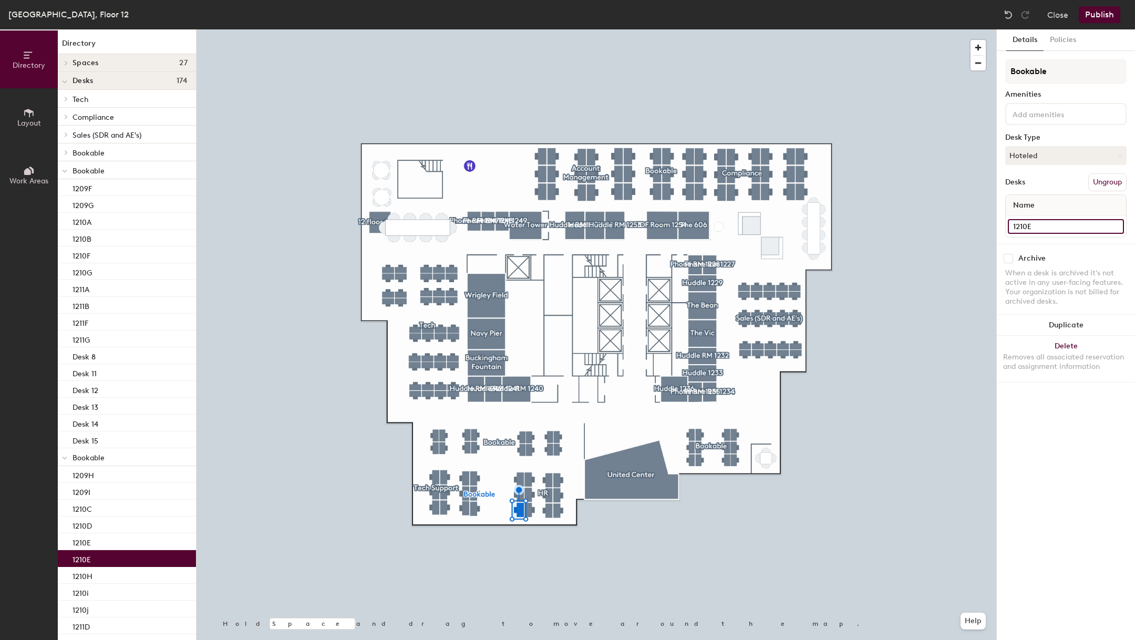
click at [1049, 224] on input "1210E" at bounding box center [1066, 226] width 116 height 15
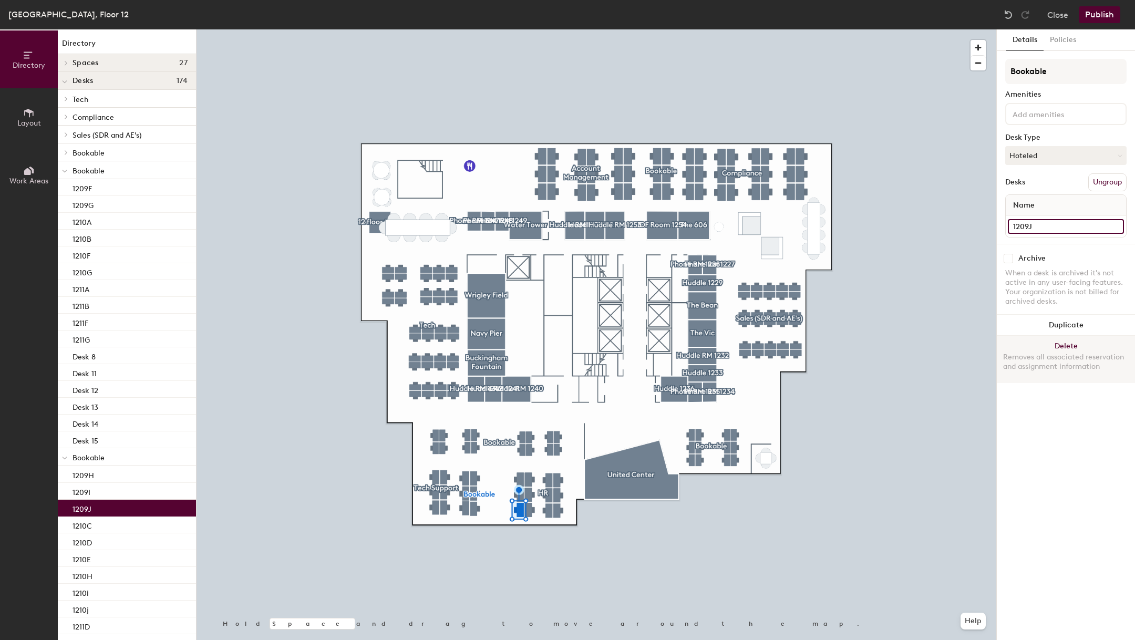
type input "1209J"
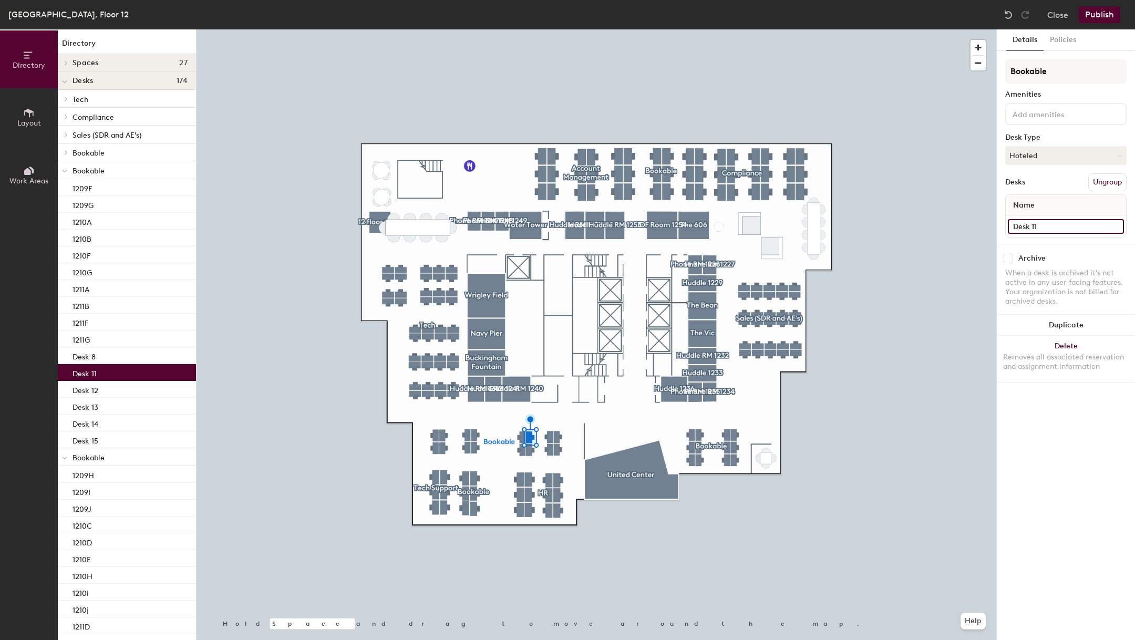
click at [1080, 229] on input "Desk 11" at bounding box center [1066, 226] width 116 height 15
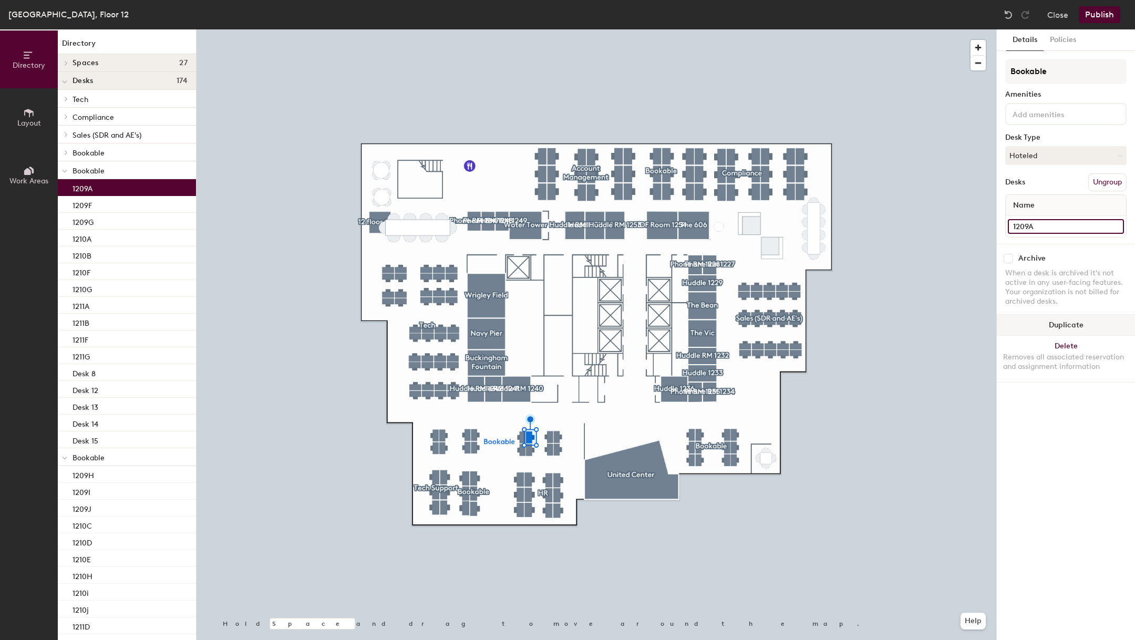
type input "1209A"
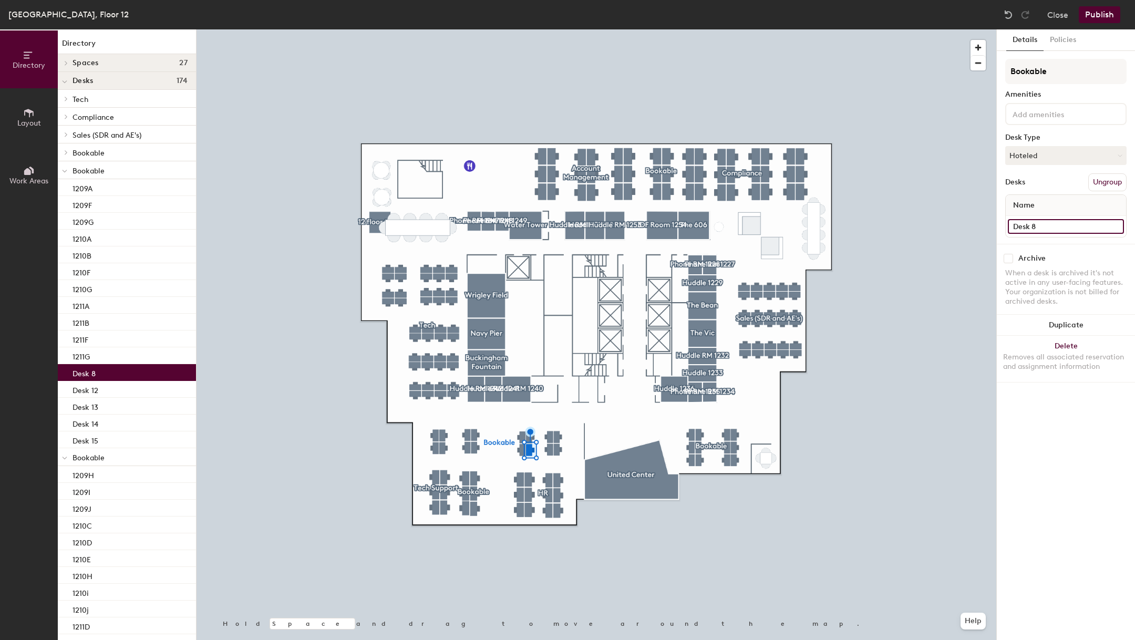
click at [1041, 228] on input "Desk 8" at bounding box center [1066, 226] width 116 height 15
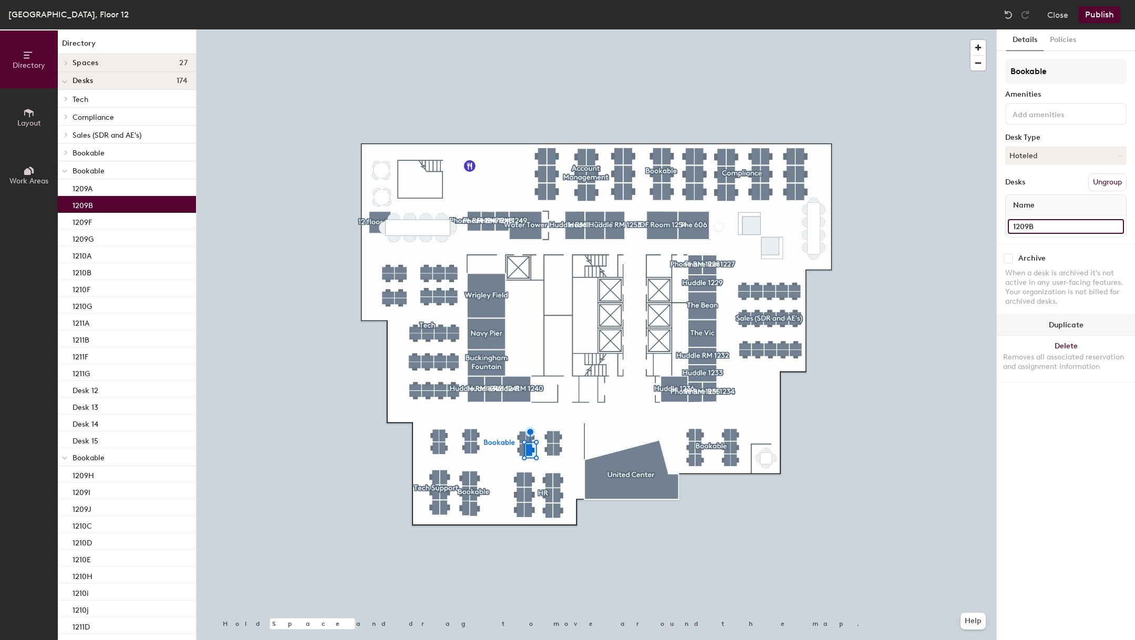
type input "1209B"
click at [1086, 227] on input "Desk 2" at bounding box center [1066, 226] width 116 height 15
type input "1209C"
click at [1059, 223] on input "Desk 3" at bounding box center [1066, 226] width 116 height 15
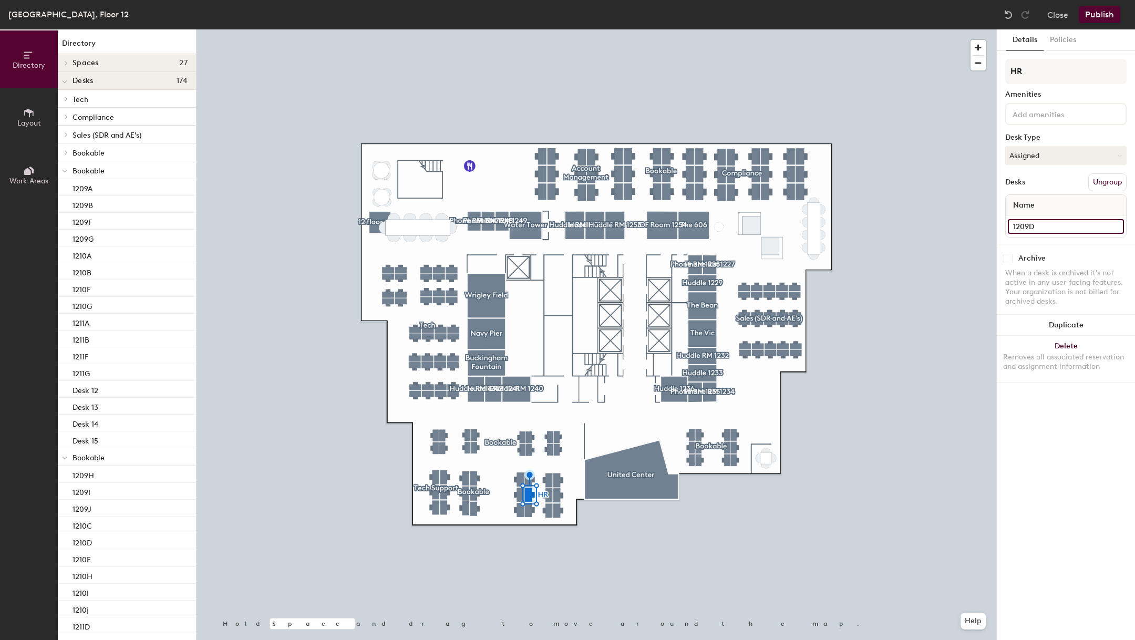
type input "1209D"
click at [1065, 226] on input "Desk 4" at bounding box center [1066, 226] width 116 height 15
type input "1209E"
click at [1057, 228] on input "Desk 5" at bounding box center [1066, 226] width 116 height 15
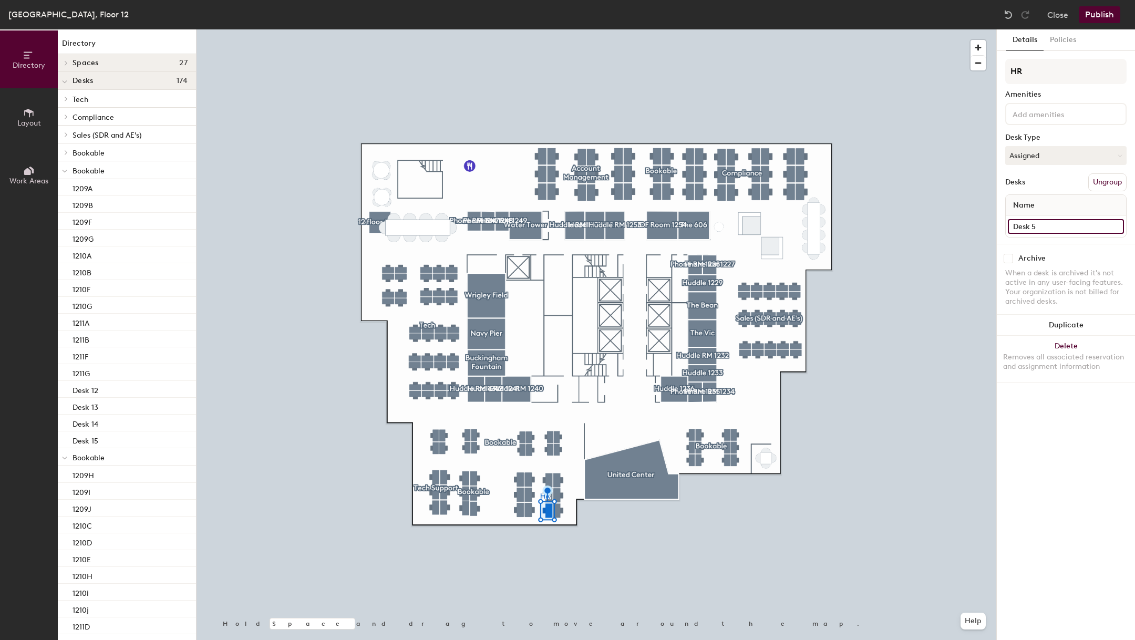
click at [1057, 228] on input "Desk 5" at bounding box center [1066, 226] width 116 height 15
type input "1208J"
click at [1041, 230] on input "Desk 6" at bounding box center [1066, 226] width 116 height 15
type input "1208I"
click at [1048, 224] on input "Desk 7" at bounding box center [1066, 226] width 116 height 15
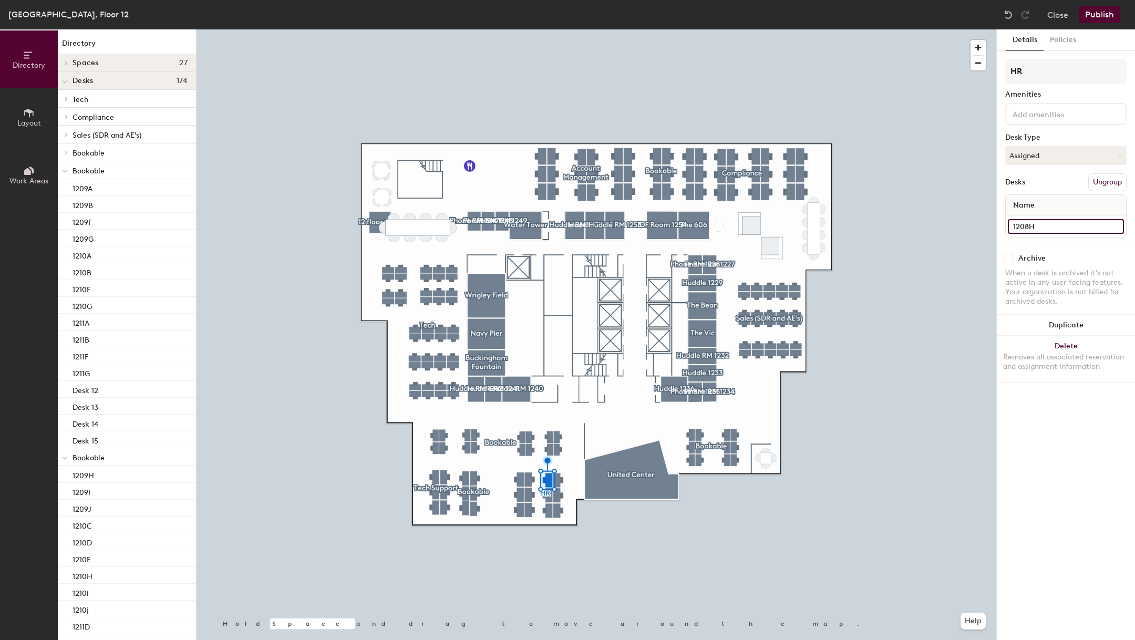
type input "1208H"
click at [1042, 225] on input "Desk 12" at bounding box center [1066, 226] width 116 height 15
type input "1208G"
click at [1052, 223] on input "Desk 13" at bounding box center [1066, 226] width 116 height 15
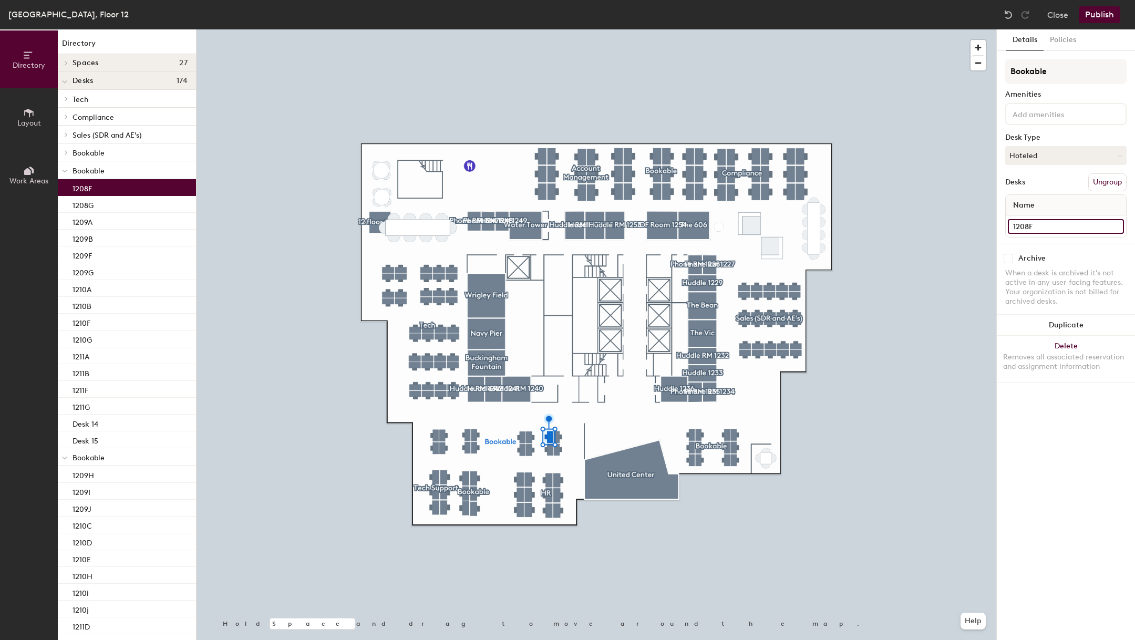
type input "1208F"
click at [1039, 225] on input "Desk 10" at bounding box center [1066, 226] width 116 height 15
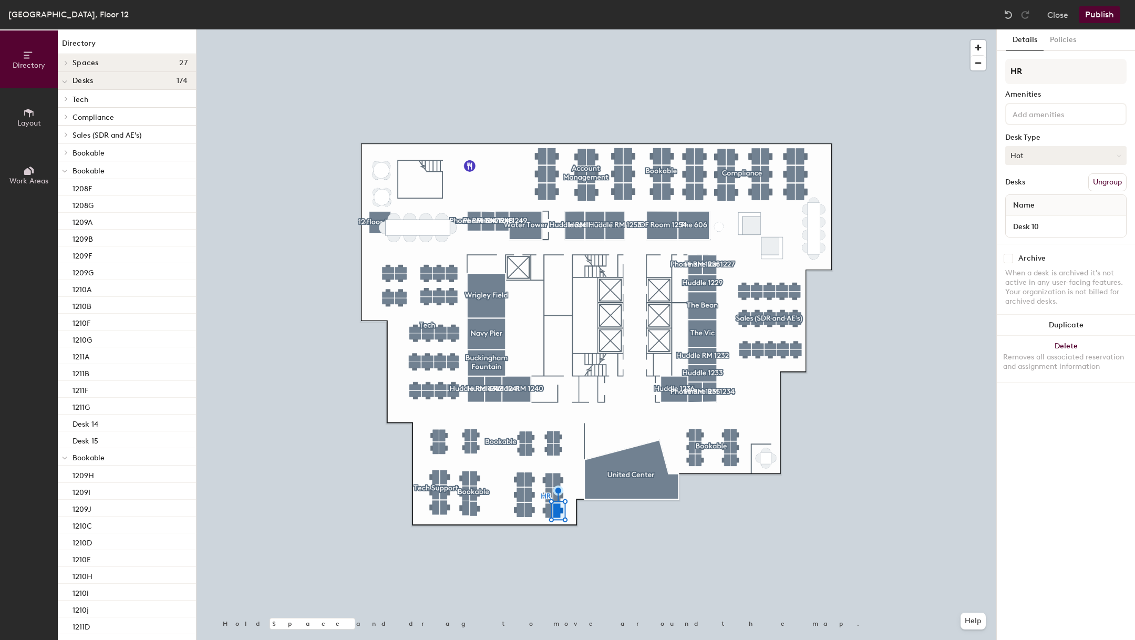
click at [1050, 146] on button "Hot" at bounding box center [1066, 155] width 121 height 19
click at [1034, 219] on div "Hoteled" at bounding box center [1058, 220] width 105 height 16
click at [1050, 223] on input "Desk 10" at bounding box center [1066, 226] width 116 height 15
click at [1036, 227] on input "1208A" at bounding box center [1066, 226] width 116 height 15
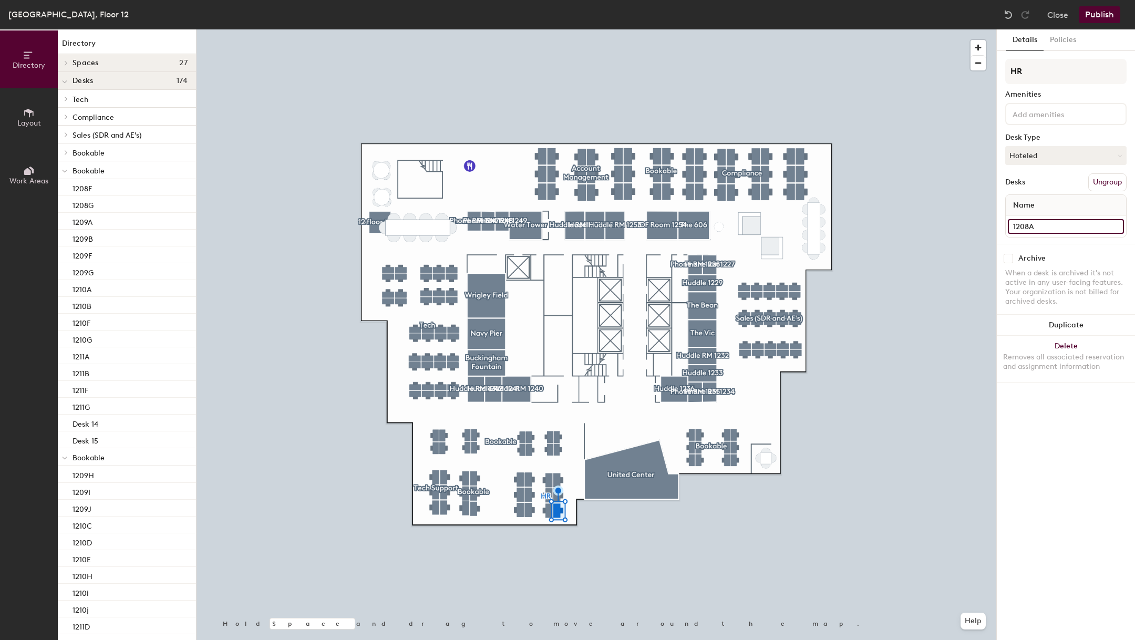
click at [1063, 224] on input "1208A" at bounding box center [1066, 226] width 116 height 15
type input "1208E"
click at [1052, 228] on input "Desk 9" at bounding box center [1066, 226] width 116 height 15
type input "1208D"
click at [1070, 224] on input "Desk 8" at bounding box center [1066, 226] width 116 height 15
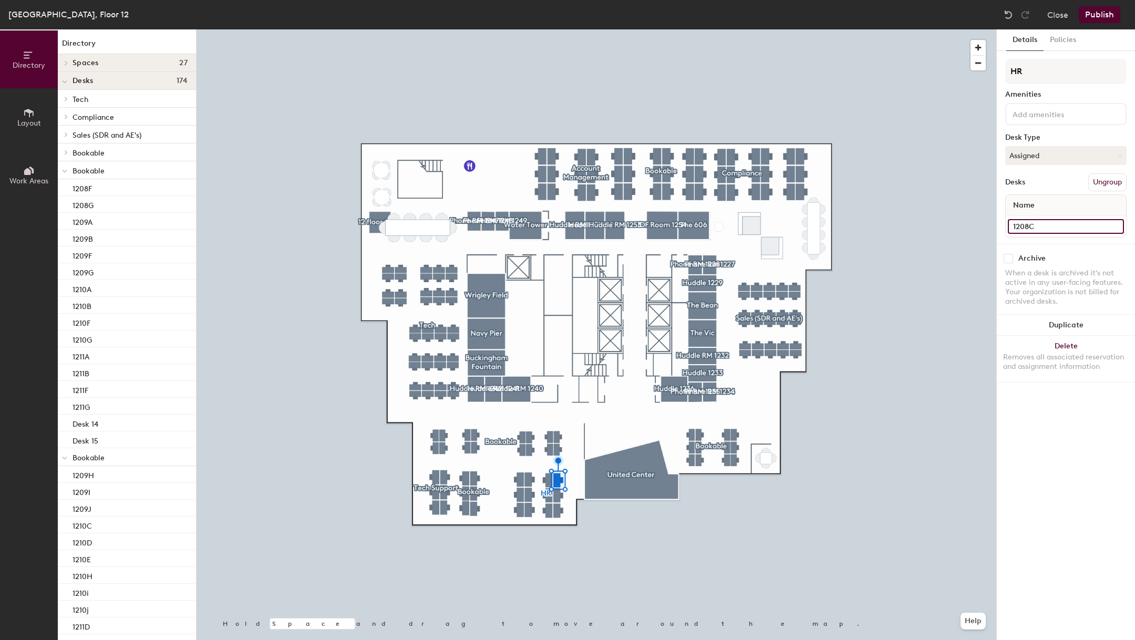
type input "1208C"
click at [557, 29] on div at bounding box center [597, 29] width 800 height 0
click at [1056, 227] on input "Desk 15" at bounding box center [1066, 226] width 116 height 15
type input "1208B"
click at [1053, 221] on input "Desk 14" at bounding box center [1066, 226] width 116 height 15
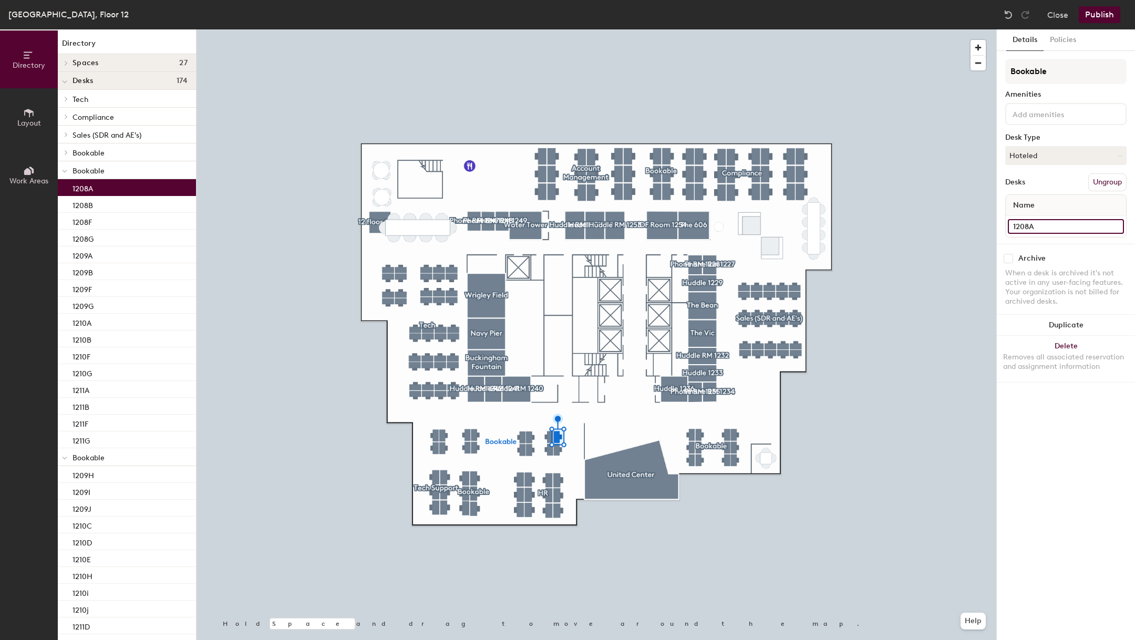
type input "1208A"
click at [1095, 16] on button "Publish" at bounding box center [1100, 14] width 42 height 17
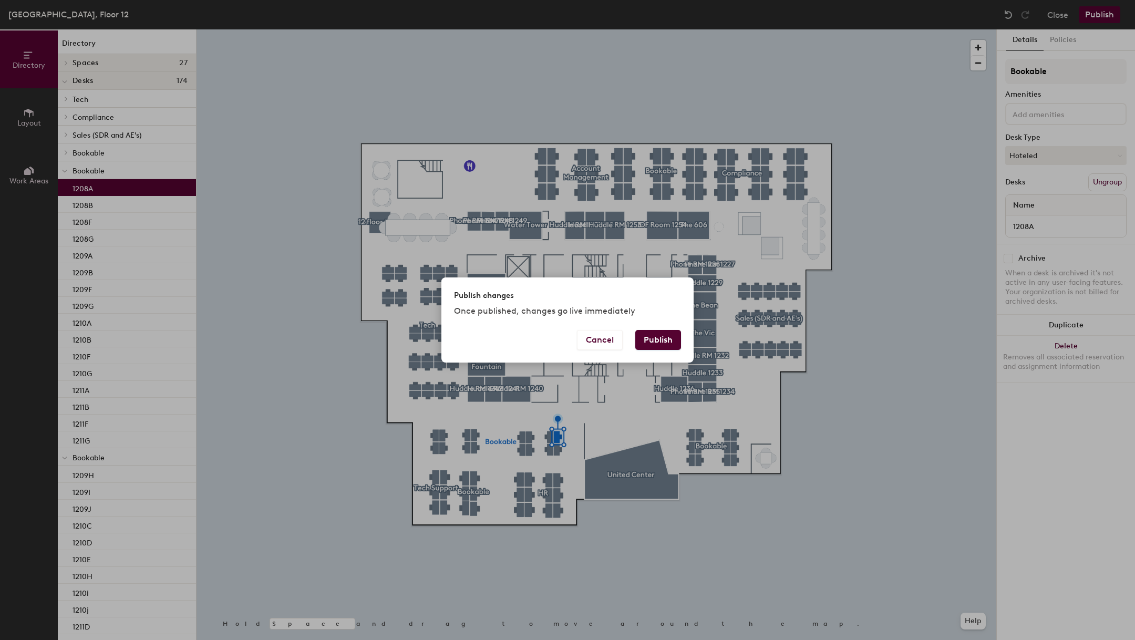
click at [664, 339] on button "Publish" at bounding box center [658, 340] width 46 height 20
